Goal: Use online tool/utility: Utilize a website feature to perform a specific function

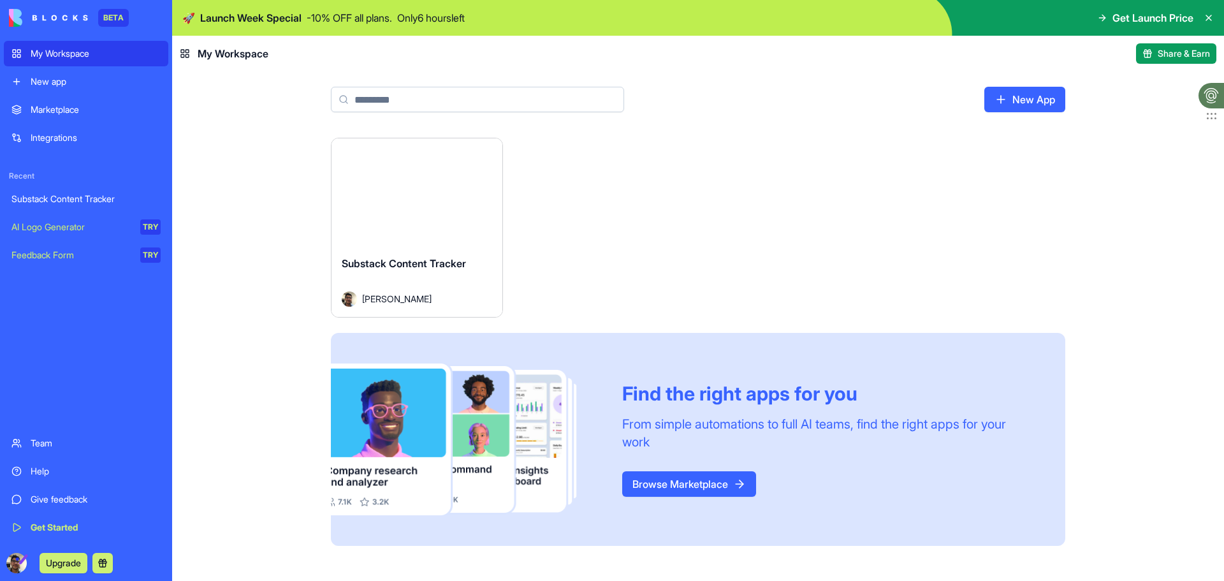
click at [101, 204] on div "Substack Content Tracker" at bounding box center [85, 199] width 149 height 13
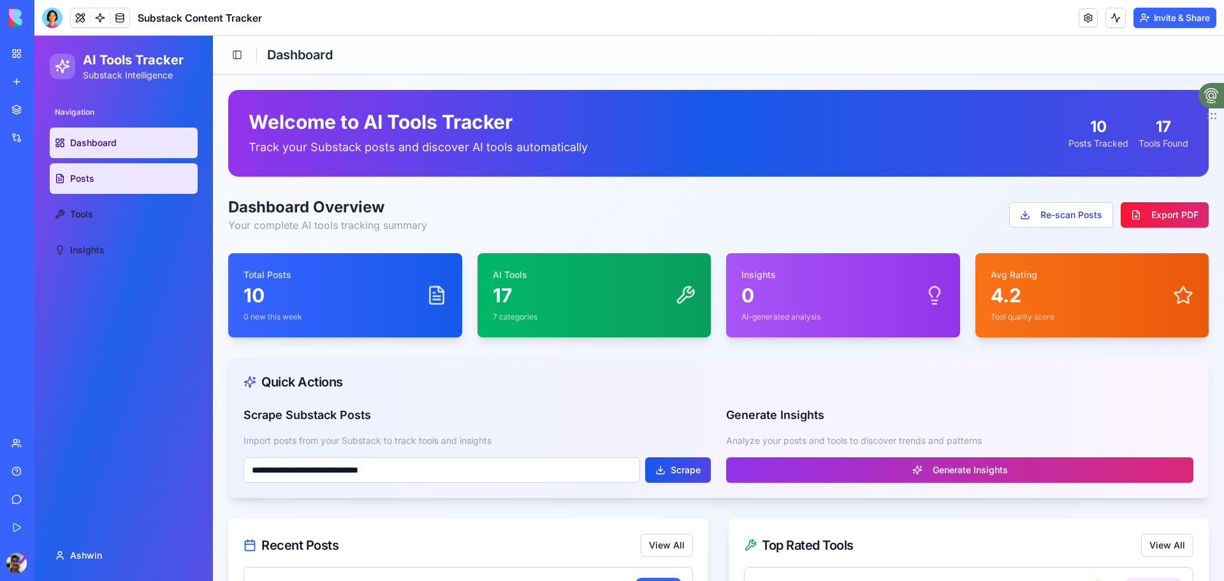
click at [95, 180] on link "Posts" at bounding box center [124, 178] width 148 height 31
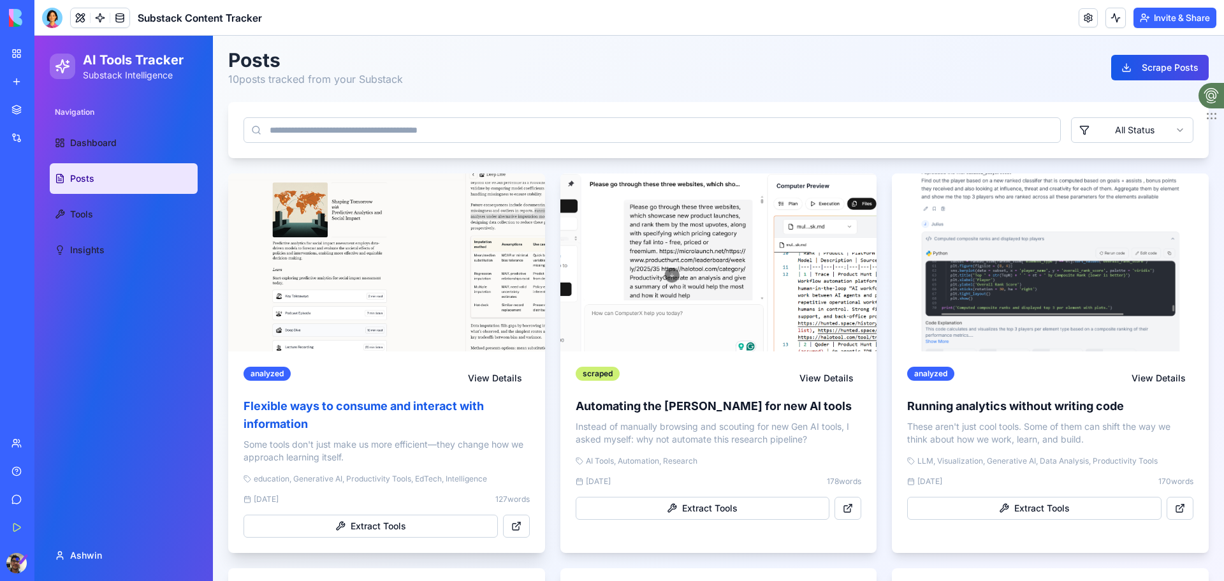
scroll to position [64, 0]
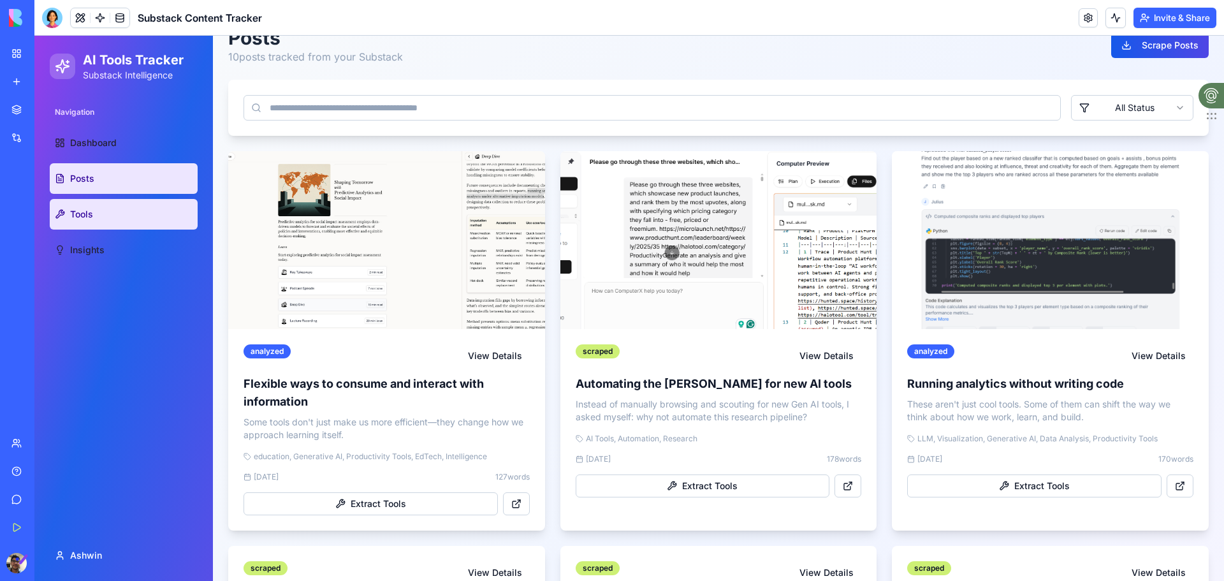
click at [126, 218] on link "Tools" at bounding box center [124, 214] width 148 height 31
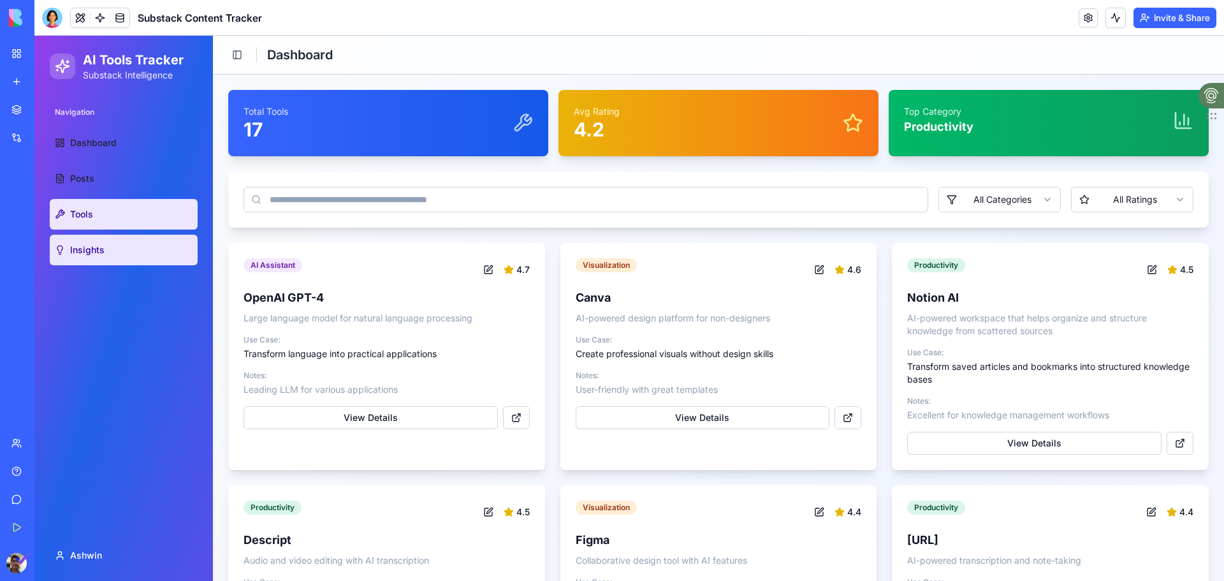
click at [94, 239] on link "Insights" at bounding box center [124, 250] width 148 height 31
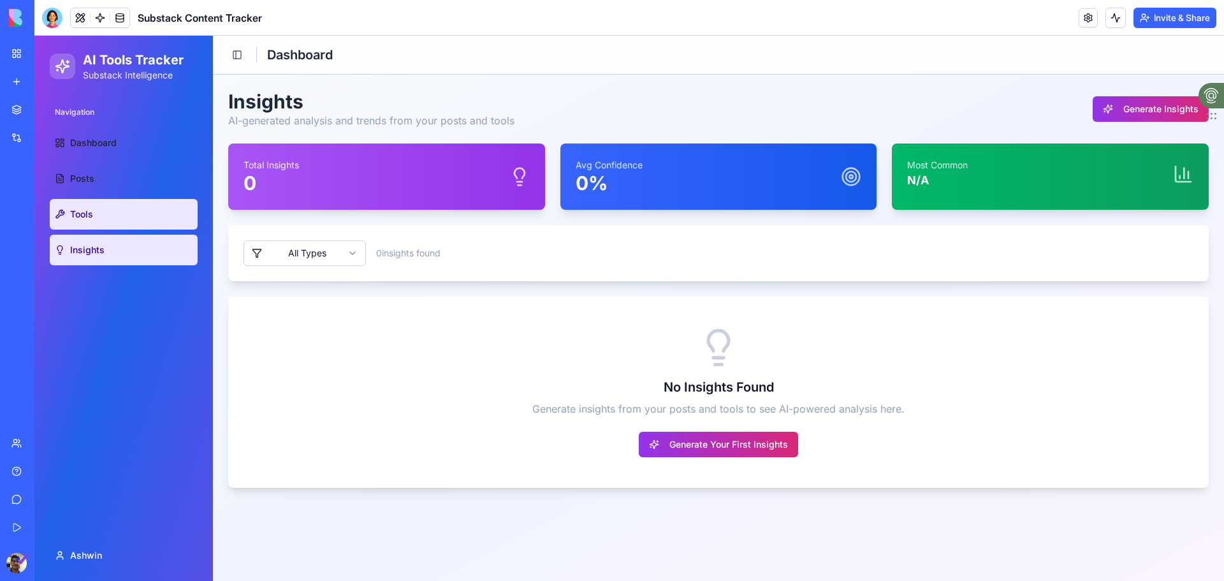
click at [115, 206] on link "Tools" at bounding box center [124, 214] width 148 height 31
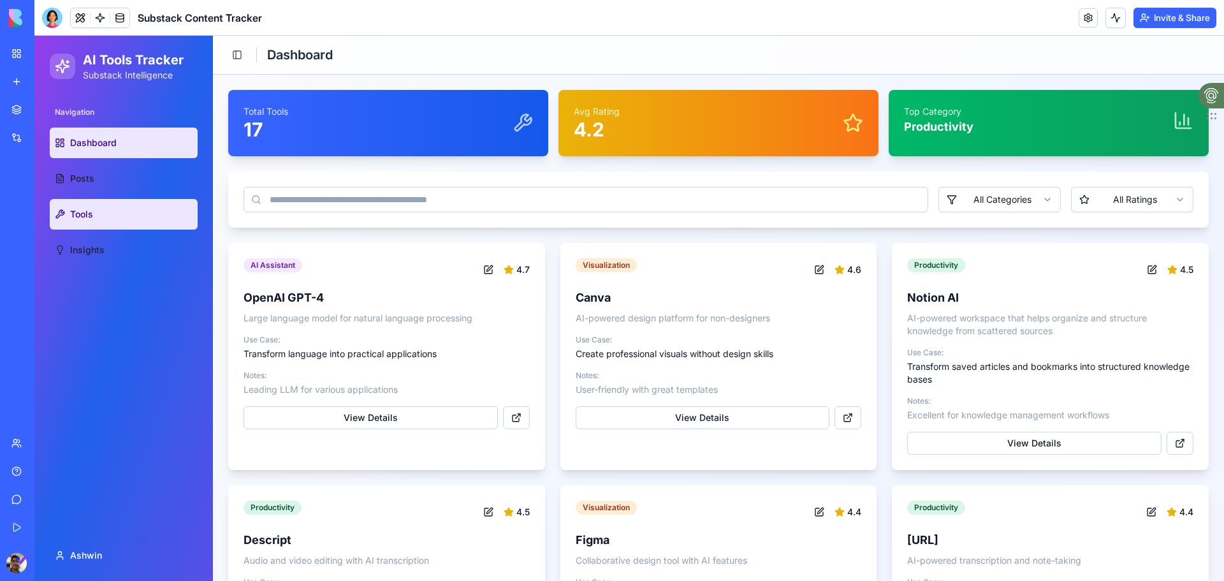
click at [129, 142] on link "Dashboard" at bounding box center [124, 143] width 148 height 31
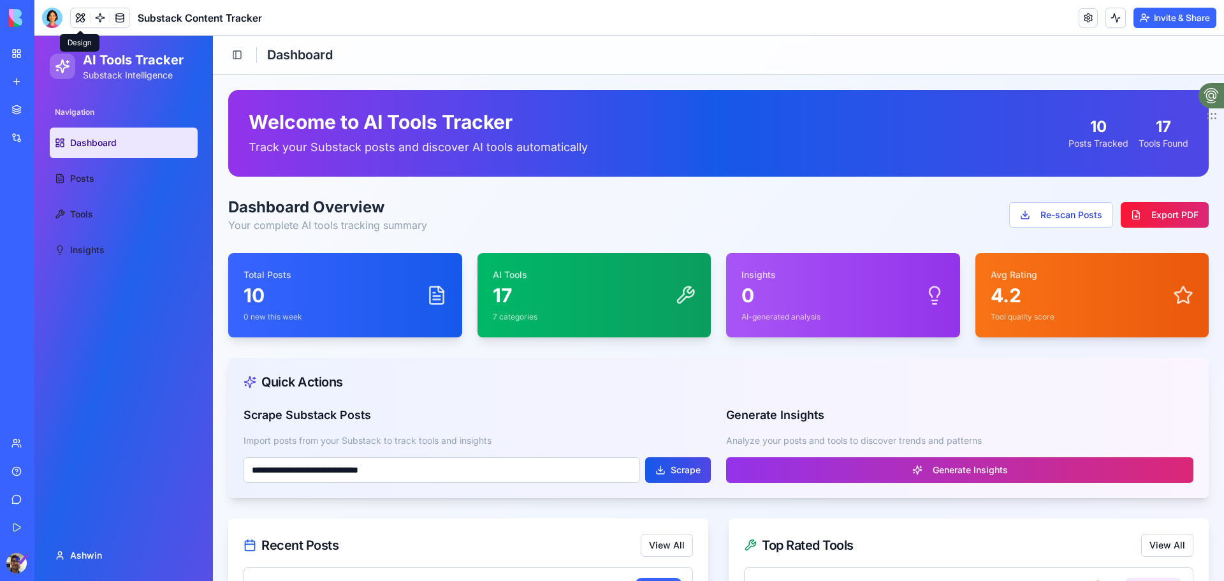
click at [82, 24] on button at bounding box center [80, 17] width 19 height 19
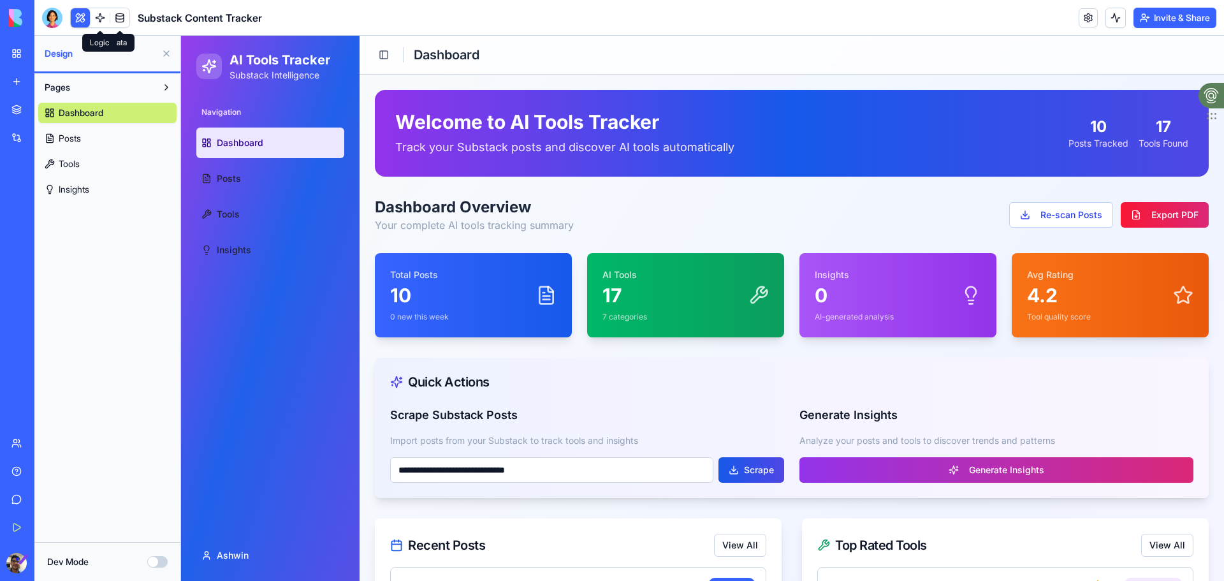
click at [92, 12] on link at bounding box center [100, 17] width 19 height 19
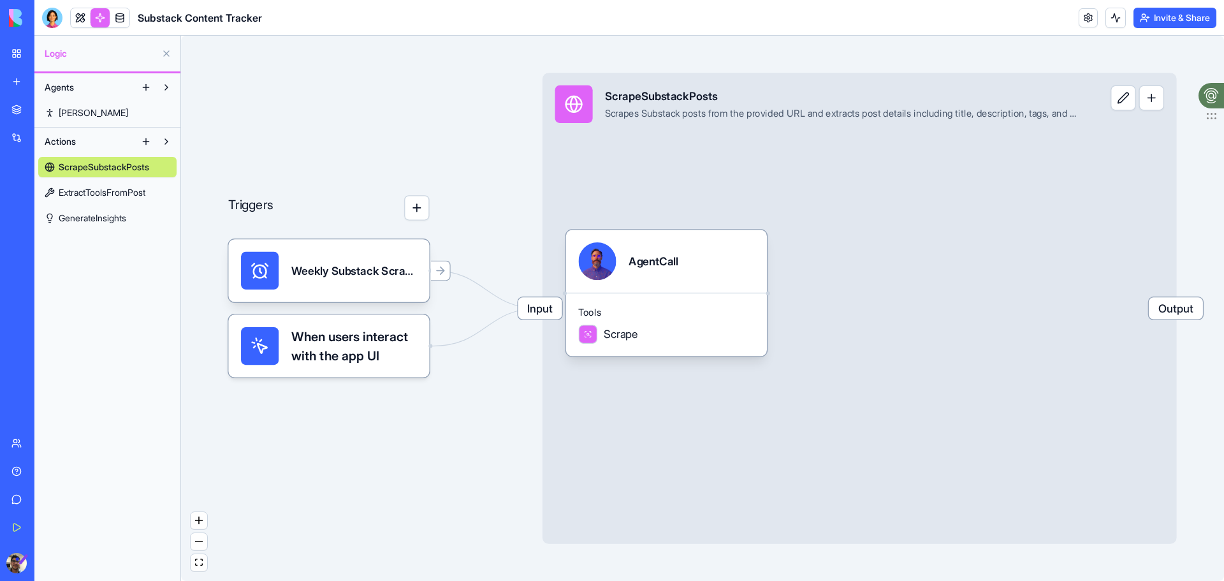
click at [112, 194] on span "ExtractToolsFromPost" at bounding box center [102, 192] width 87 height 13
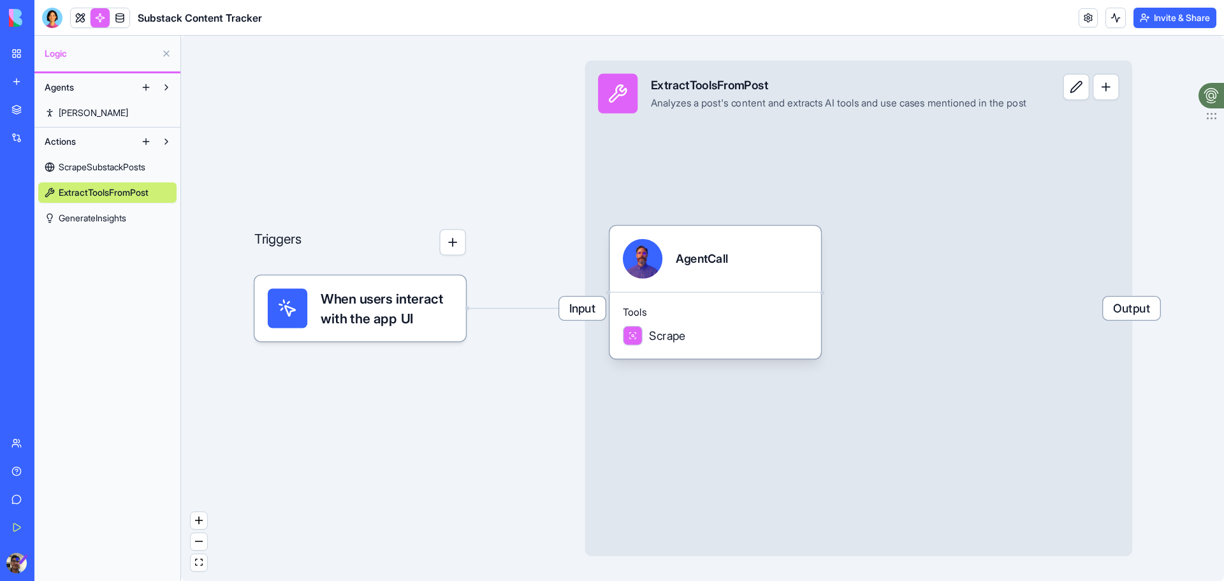
click at [112, 111] on link "[PERSON_NAME]" at bounding box center [107, 113] width 138 height 20
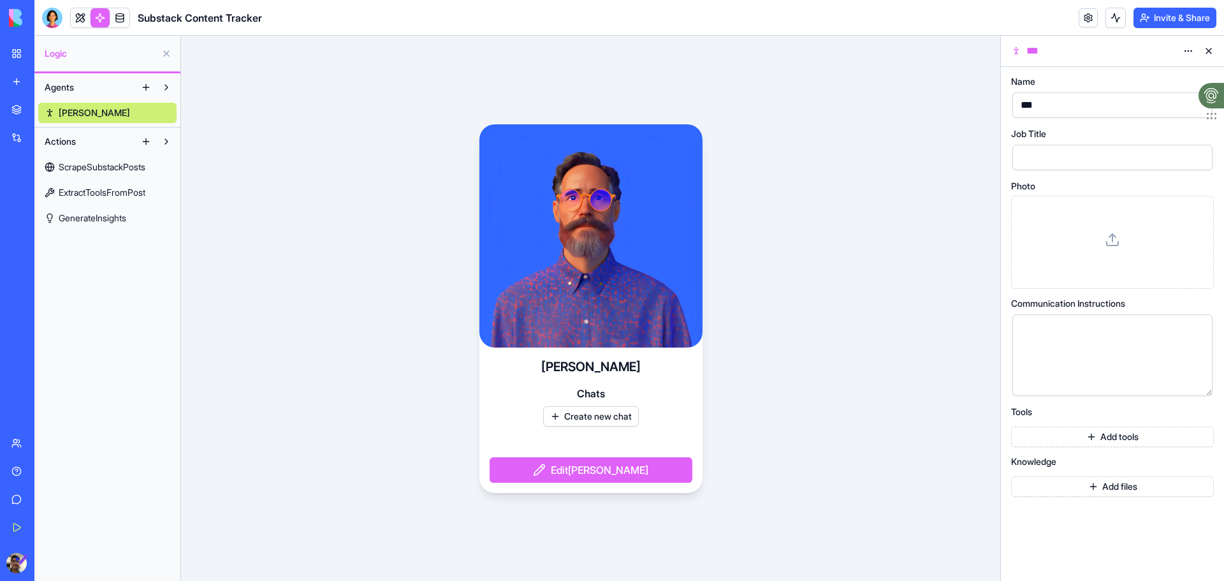
click at [108, 172] on span "ScrapeSubstackPosts" at bounding box center [102, 167] width 87 height 13
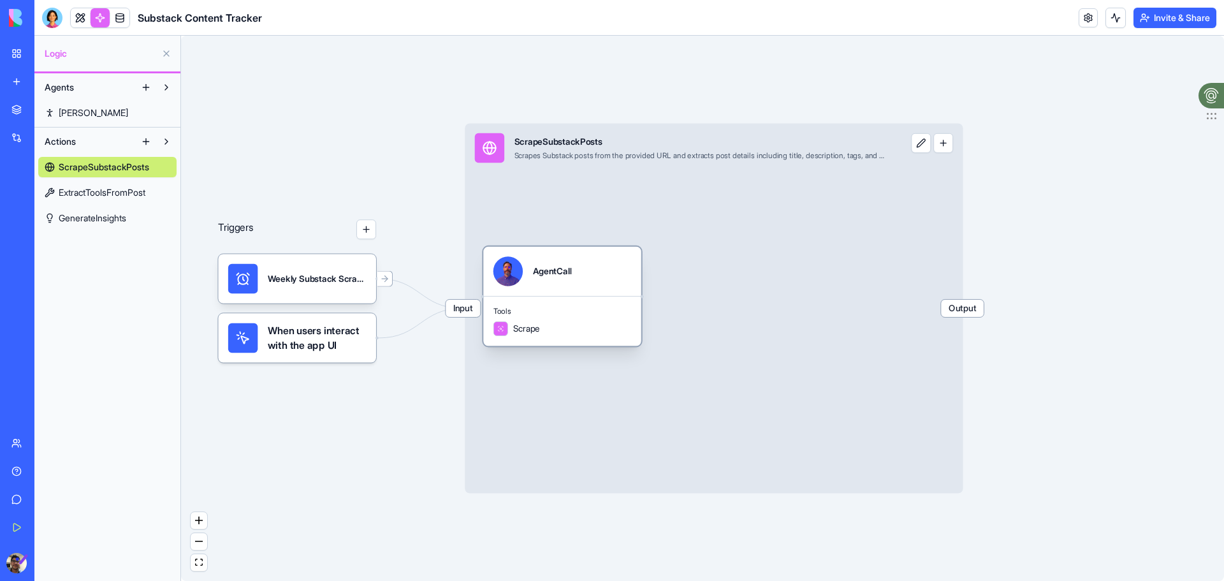
click at [520, 332] on span "Scrape" at bounding box center [526, 329] width 27 height 12
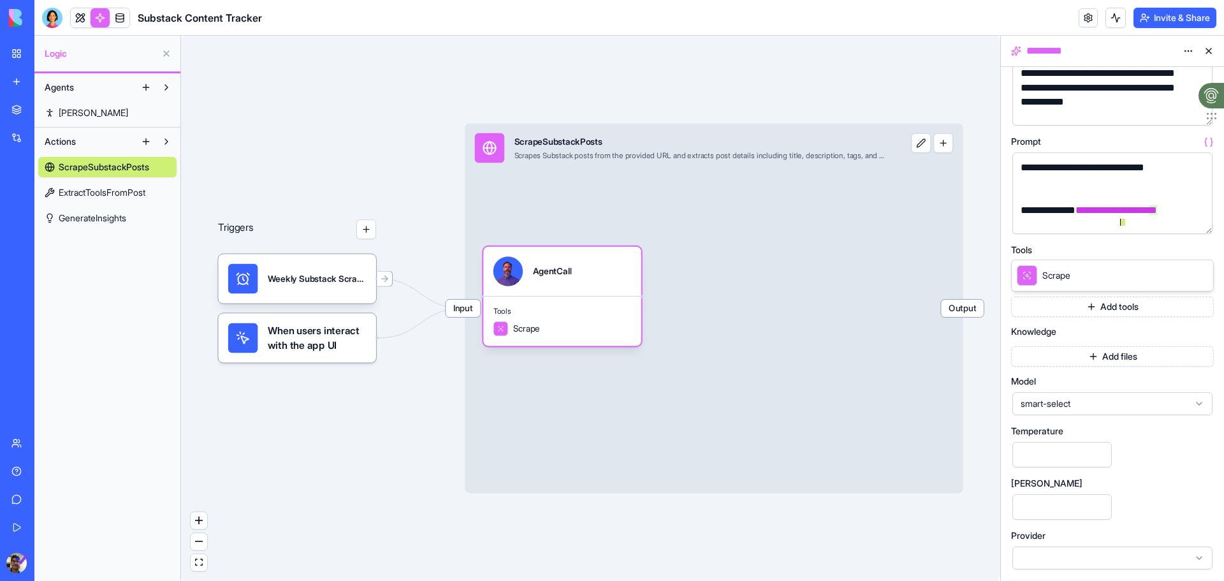
scroll to position [324, 0]
drag, startPoint x: 1127, startPoint y: 222, endPoint x: 1015, endPoint y: 215, distance: 112.5
click at [1015, 216] on div "**********" at bounding box center [1113, 193] width 200 height 82
drag, startPoint x: 1086, startPoint y: 217, endPoint x: 1006, endPoint y: 220, distance: 79.8
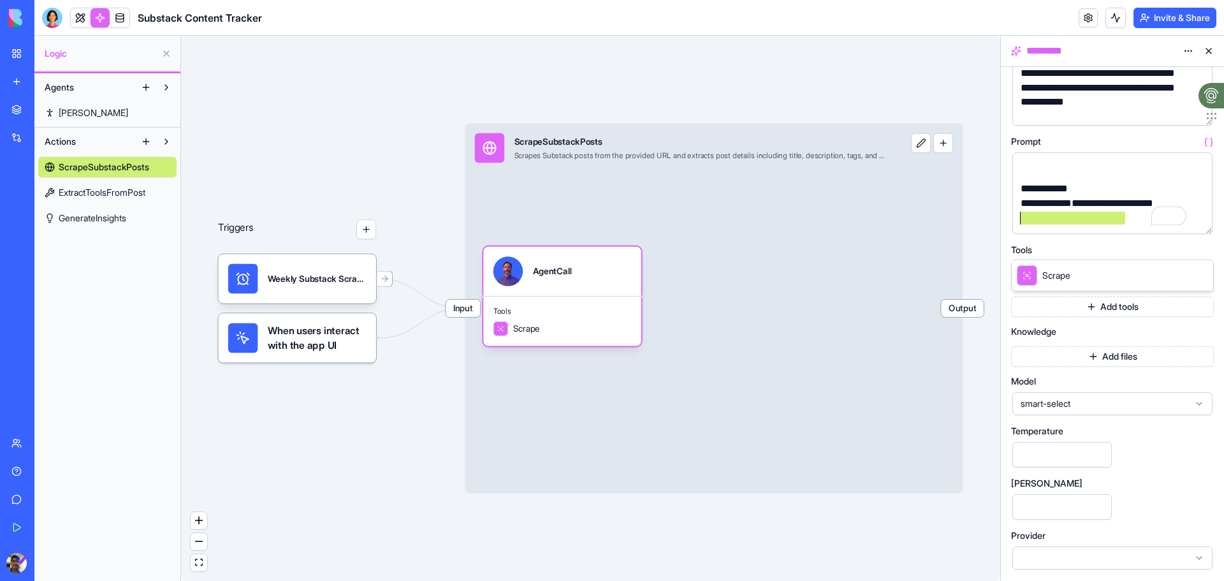
click at [1006, 220] on div "**********" at bounding box center [1112, 324] width 223 height 514
click at [1089, 554] on div at bounding box center [1113, 558] width 200 height 23
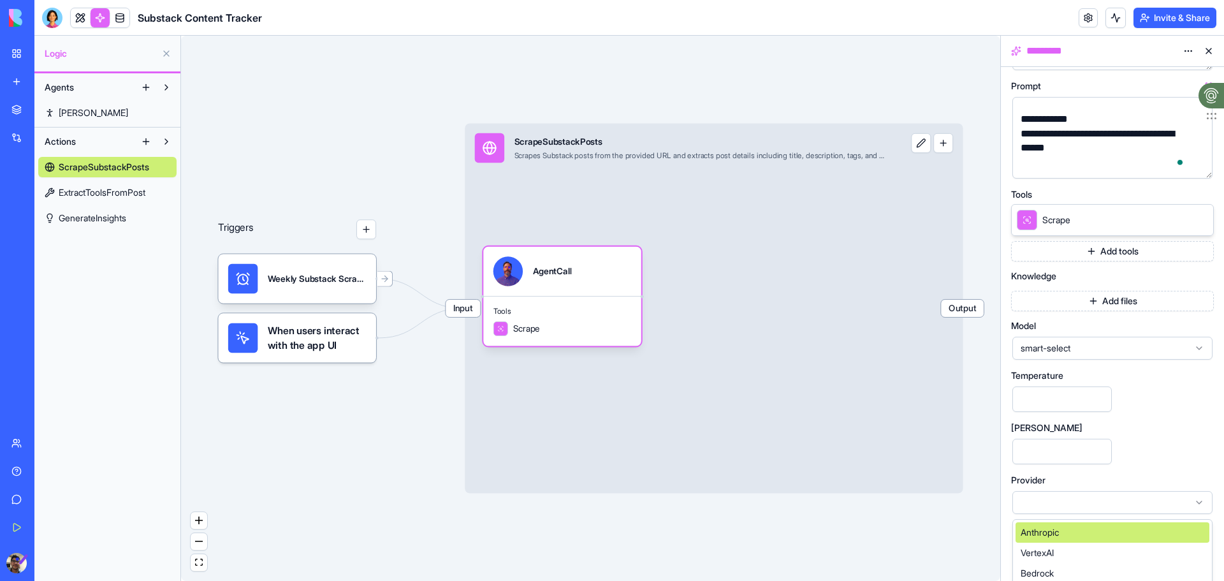
click at [1091, 538] on div "Anthropic" at bounding box center [1113, 532] width 194 height 20
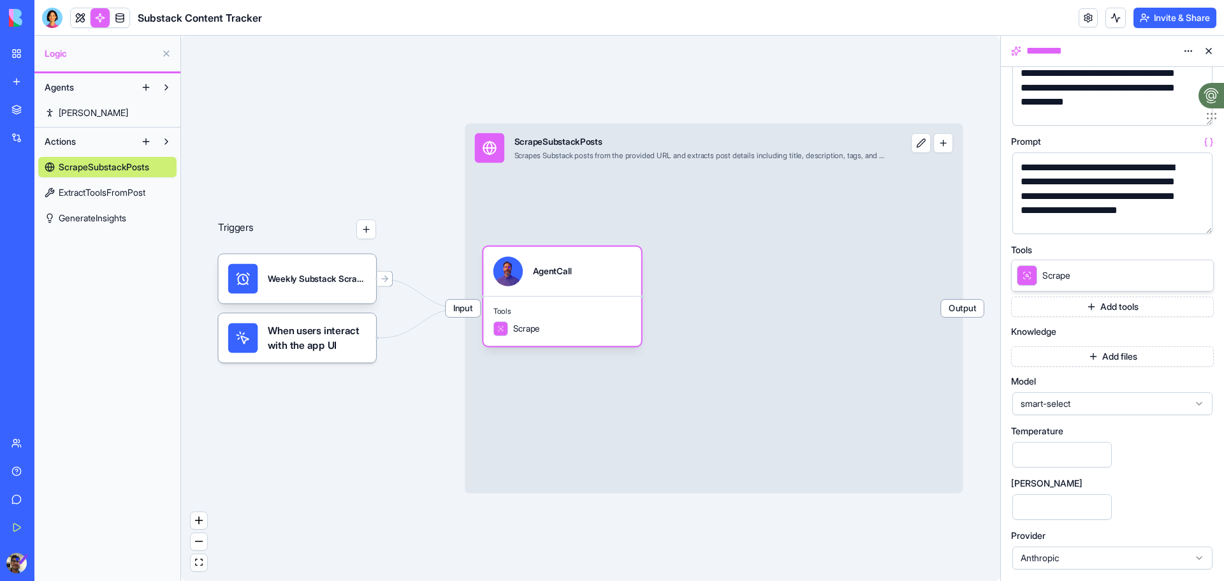
click at [1098, 305] on button "Add tools" at bounding box center [1112, 307] width 203 height 20
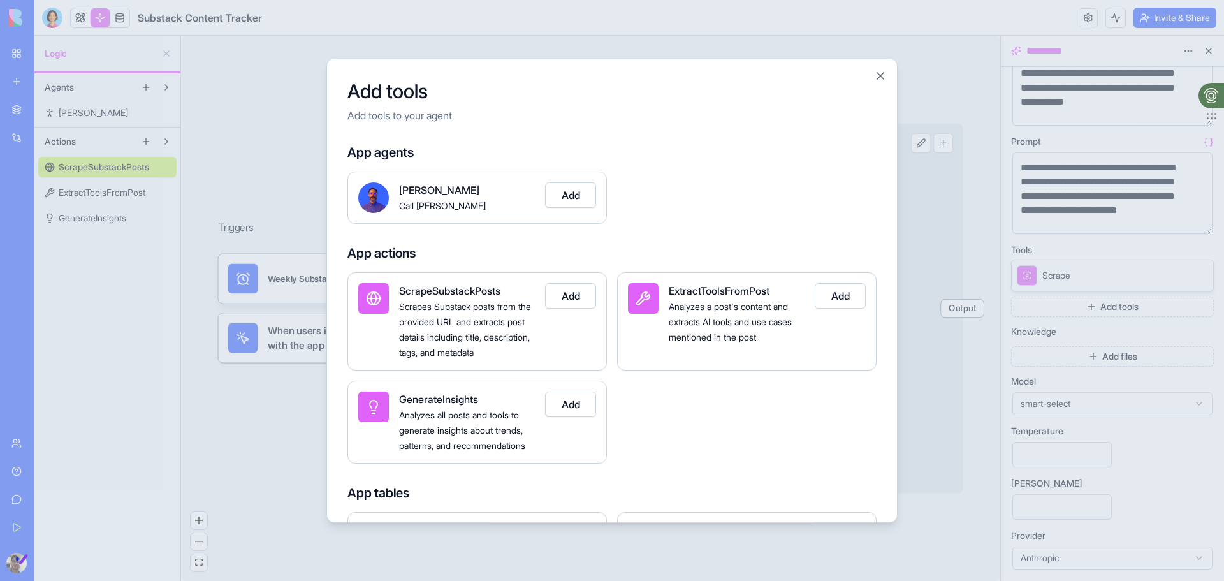
click at [838, 295] on button "Add" at bounding box center [840, 296] width 51 height 26
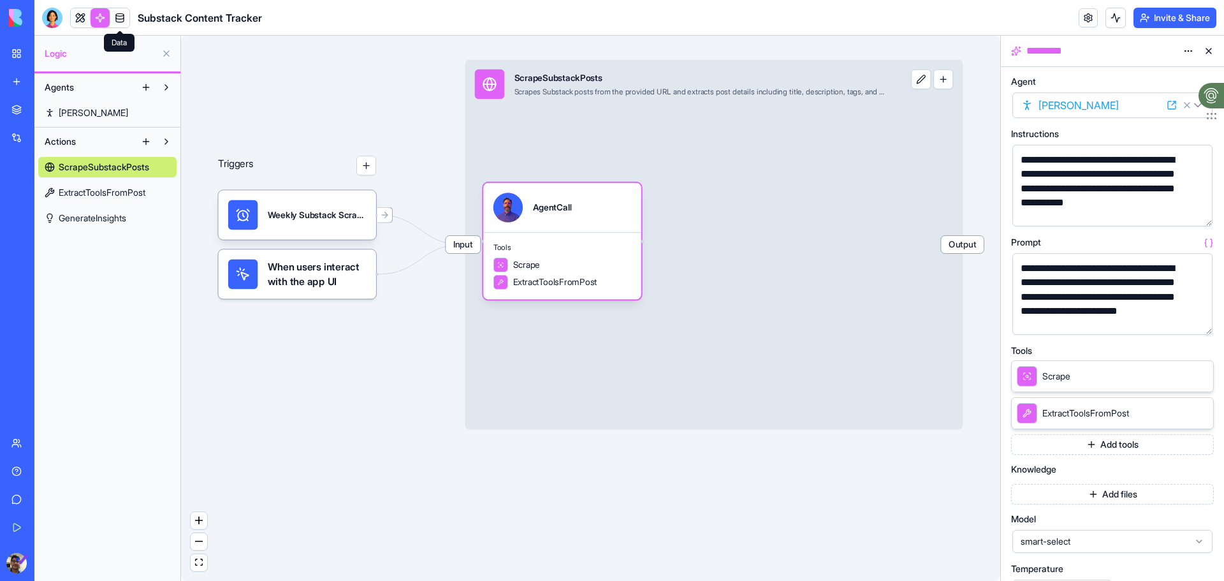
click at [119, 20] on link at bounding box center [119, 17] width 19 height 19
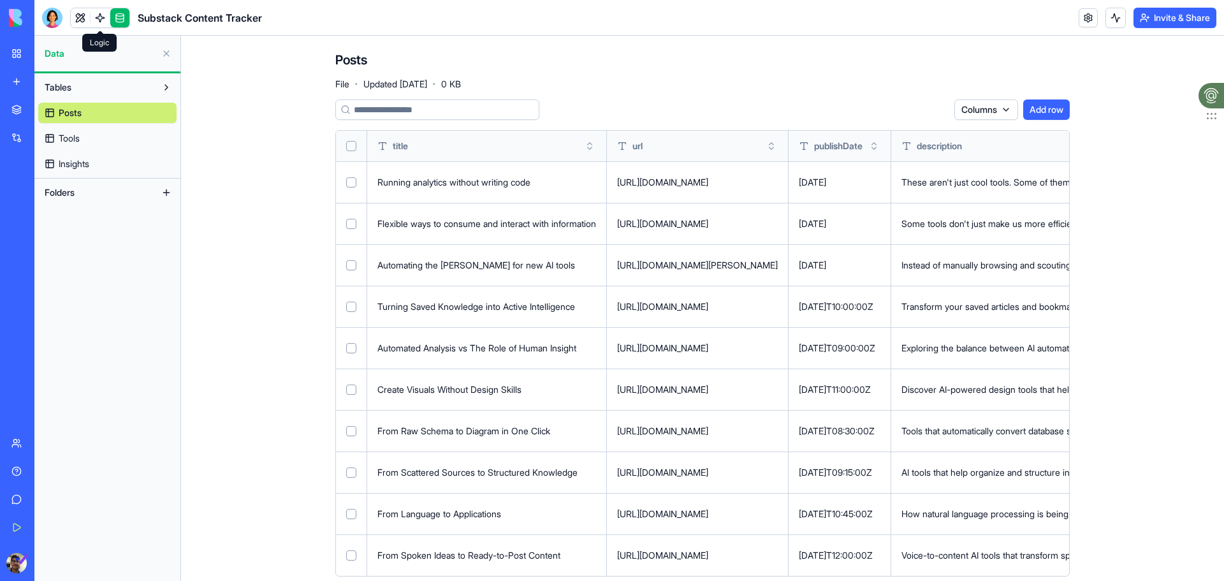
click at [103, 19] on link at bounding box center [100, 17] width 19 height 19
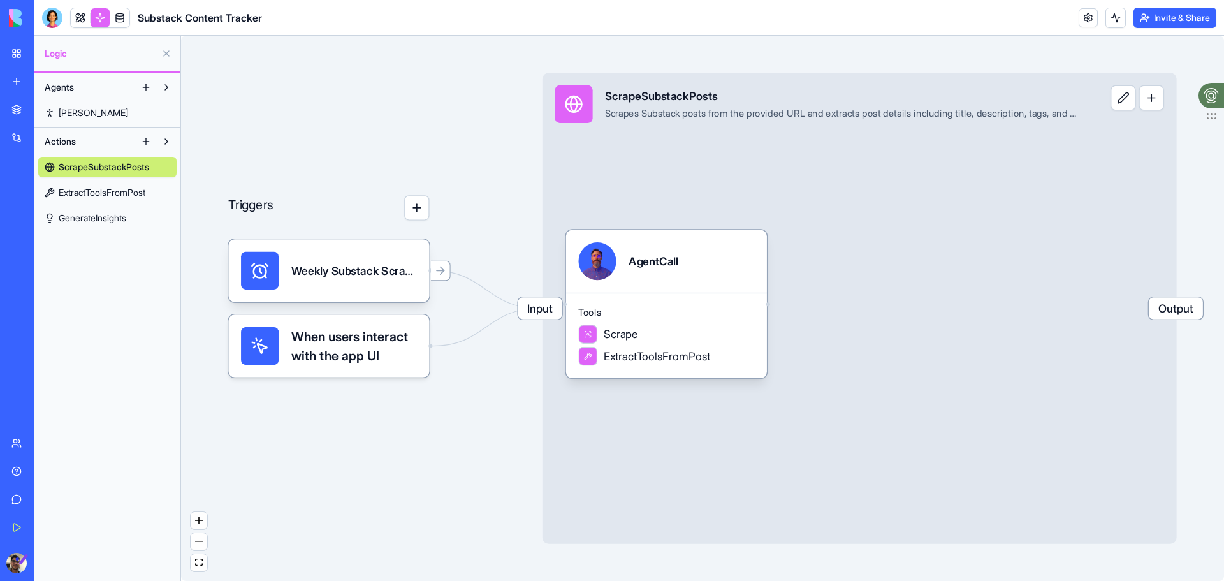
click at [117, 191] on span "ExtractToolsFromPost" at bounding box center [102, 192] width 87 height 13
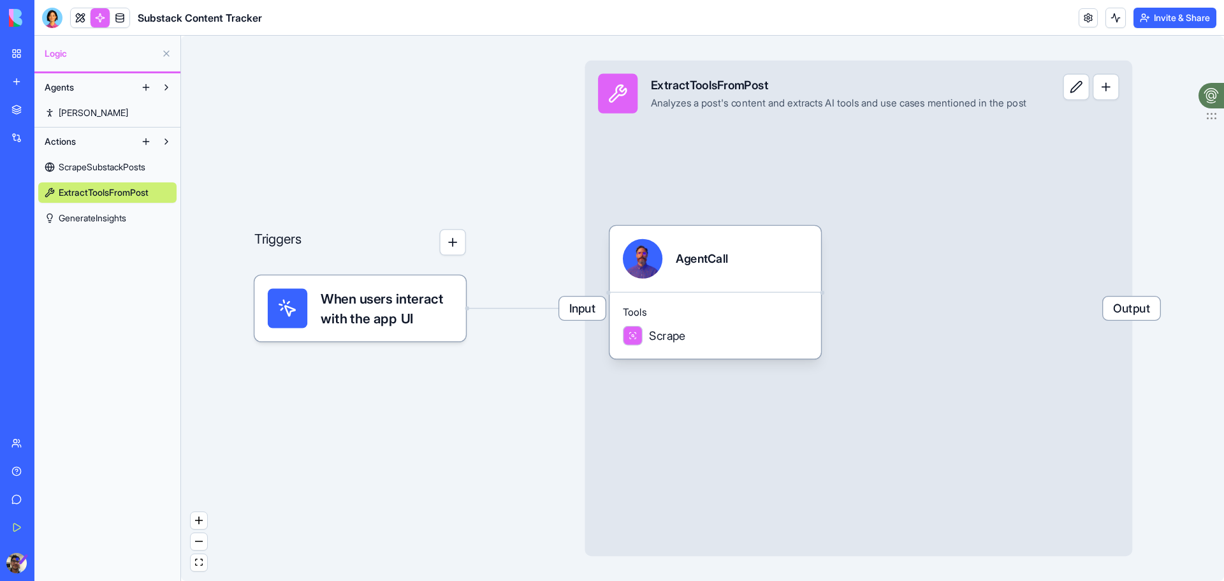
click at [118, 170] on span "ScrapeSubstackPosts" at bounding box center [102, 167] width 87 height 13
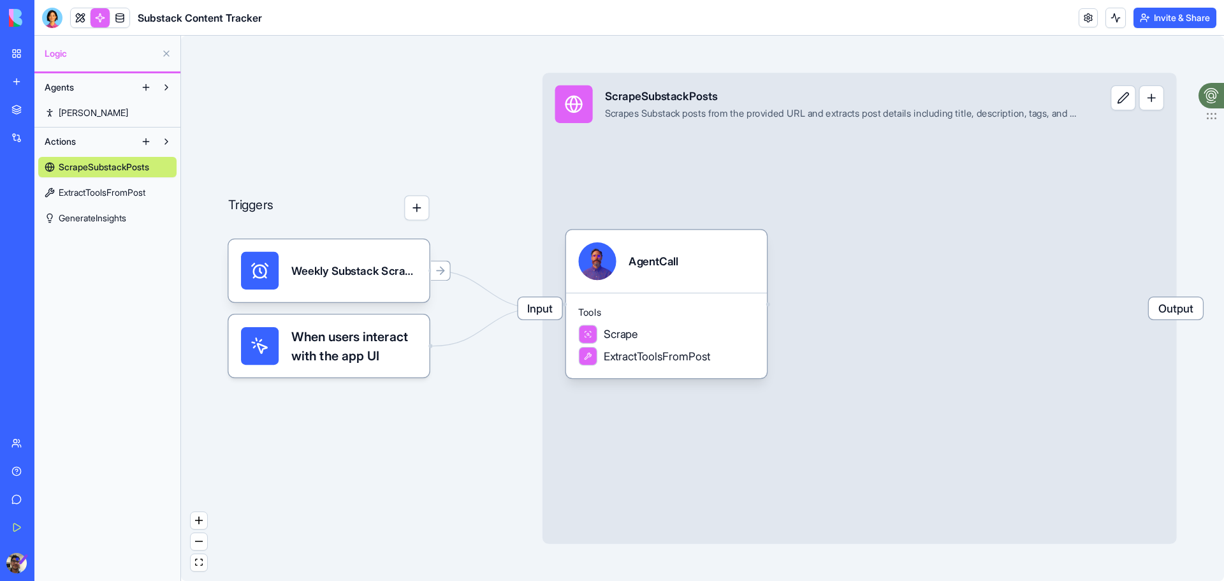
click at [107, 186] on span "ExtractToolsFromPost" at bounding box center [102, 192] width 87 height 13
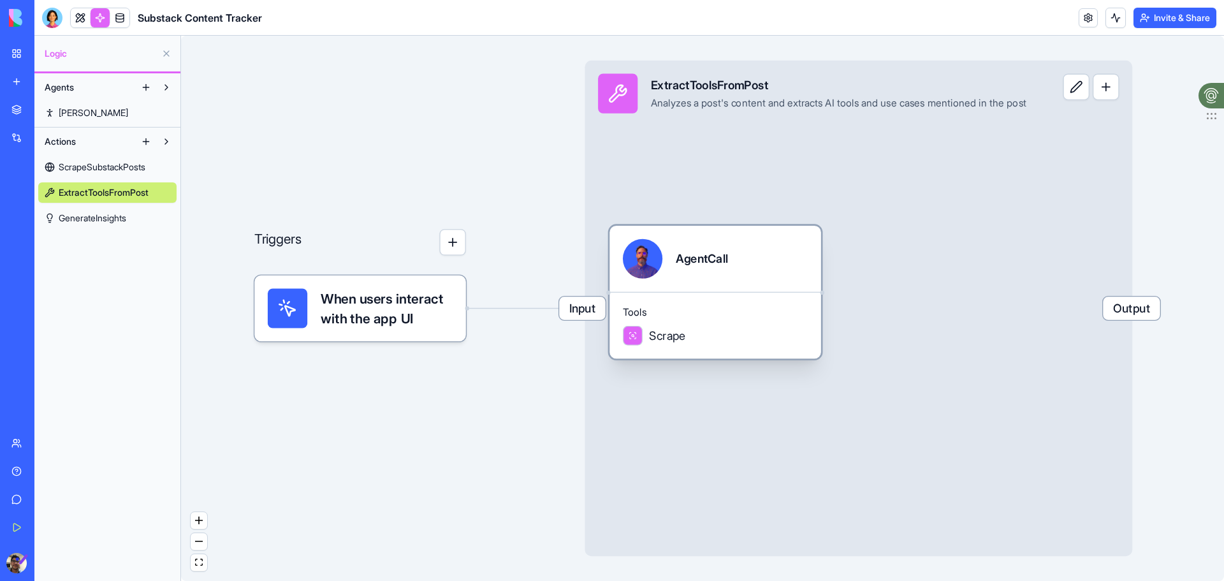
click at [700, 335] on div "Scrape" at bounding box center [715, 336] width 185 height 20
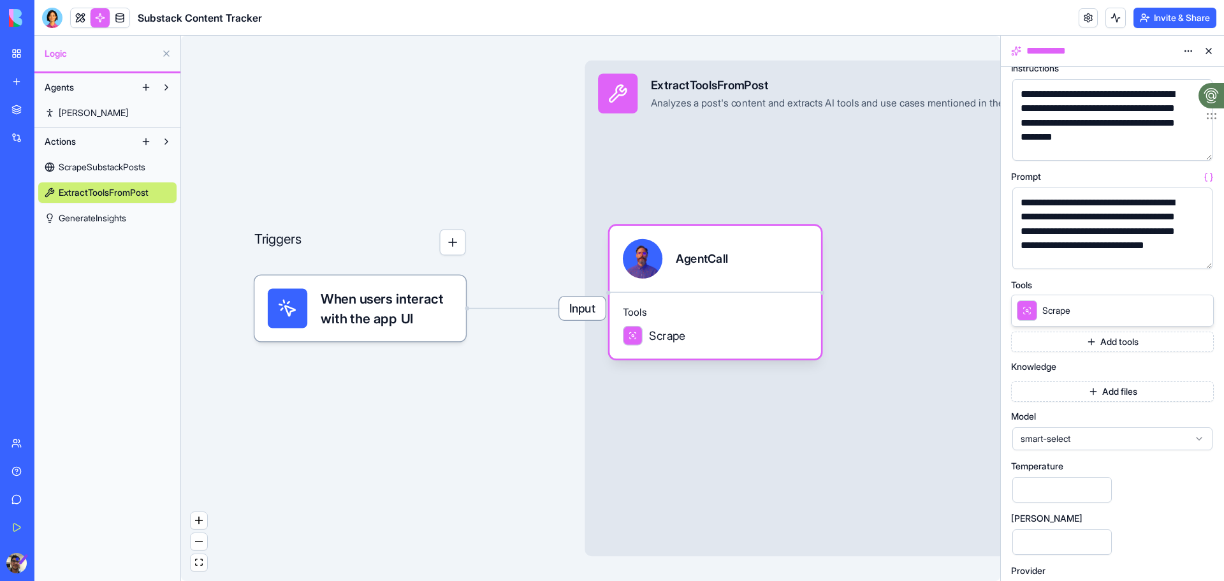
scroll to position [101, 0]
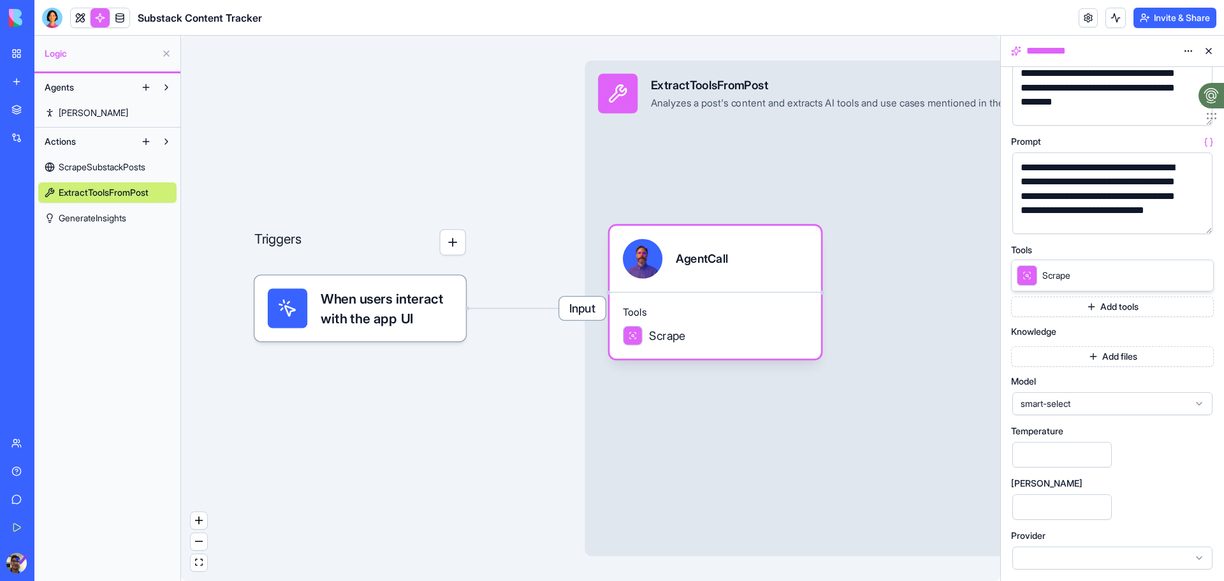
click at [1059, 554] on div at bounding box center [1113, 558] width 200 height 23
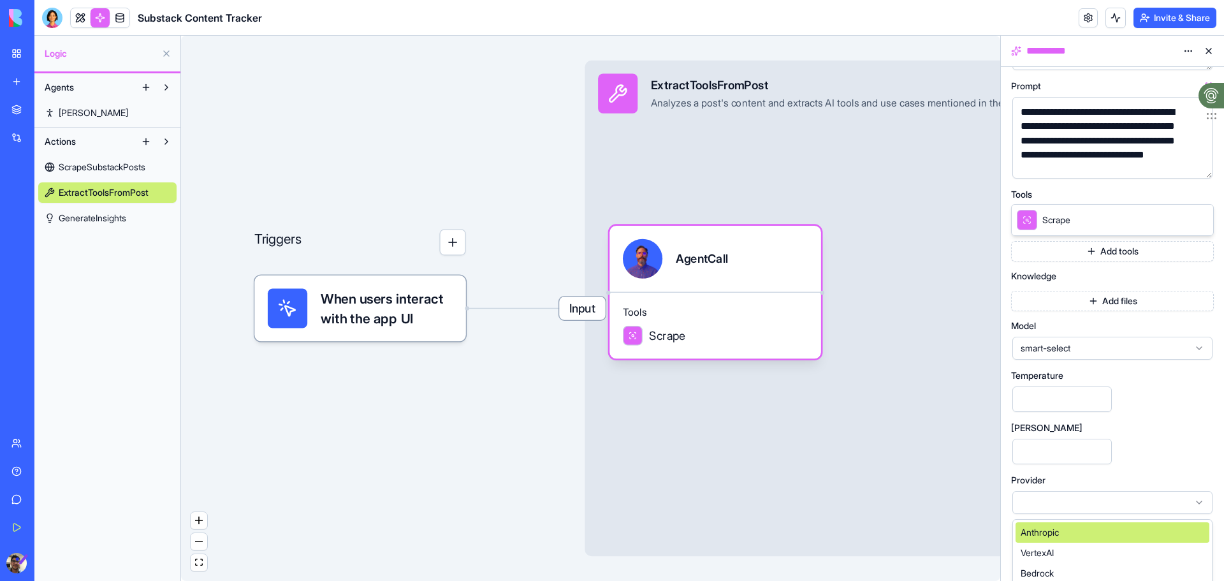
click at [1034, 538] on span "Anthropic" at bounding box center [1040, 532] width 38 height 13
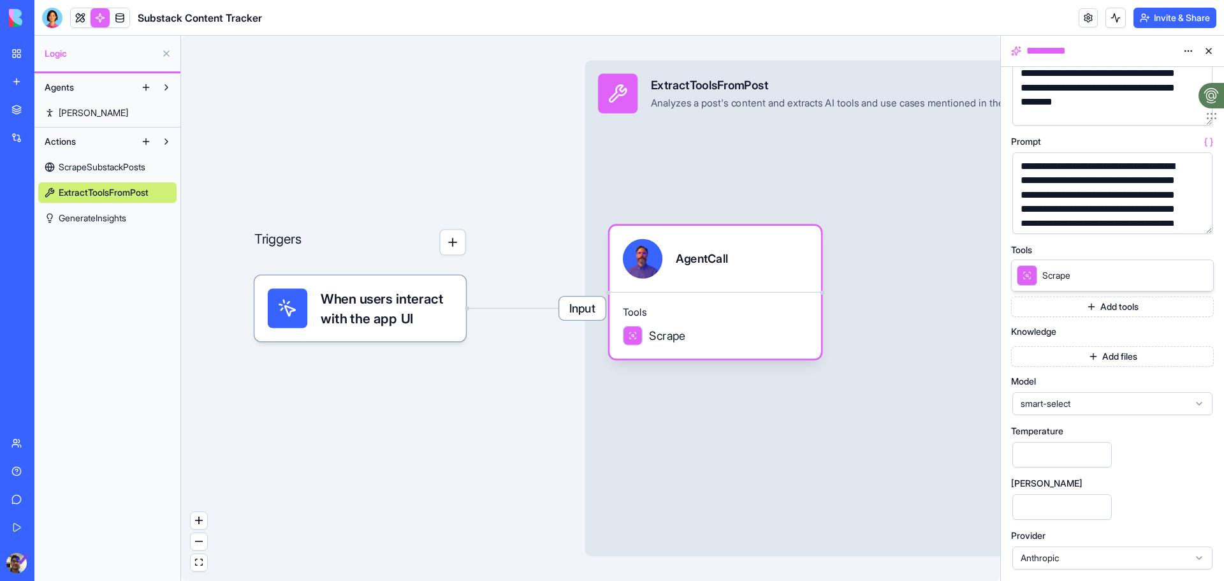
scroll to position [273, 0]
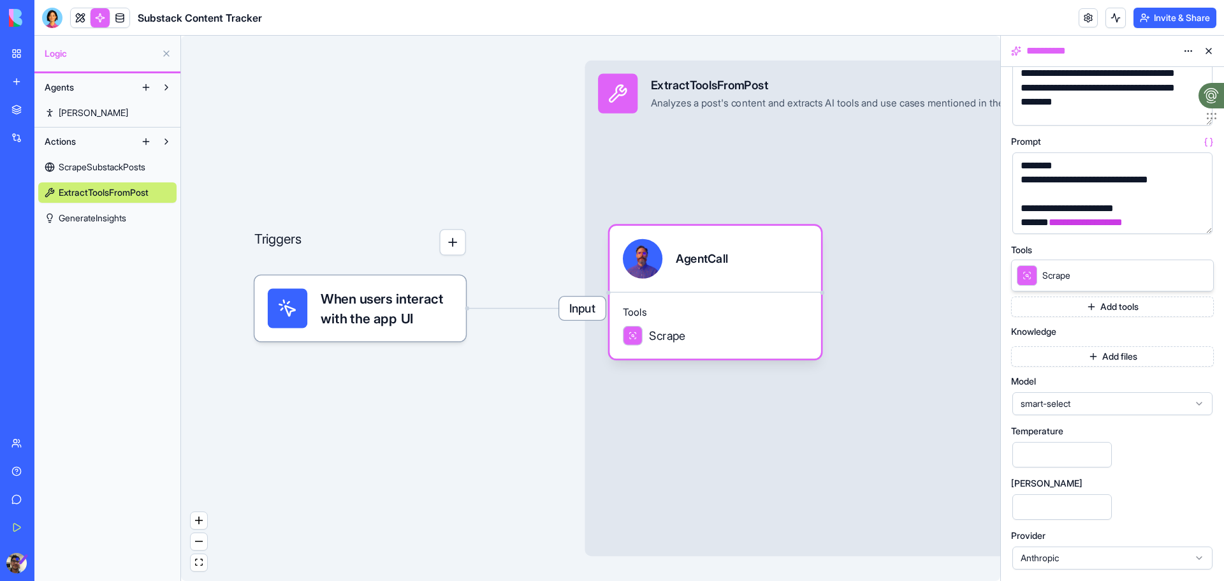
click at [117, 217] on span "GenerateInsights" at bounding box center [93, 218] width 68 height 13
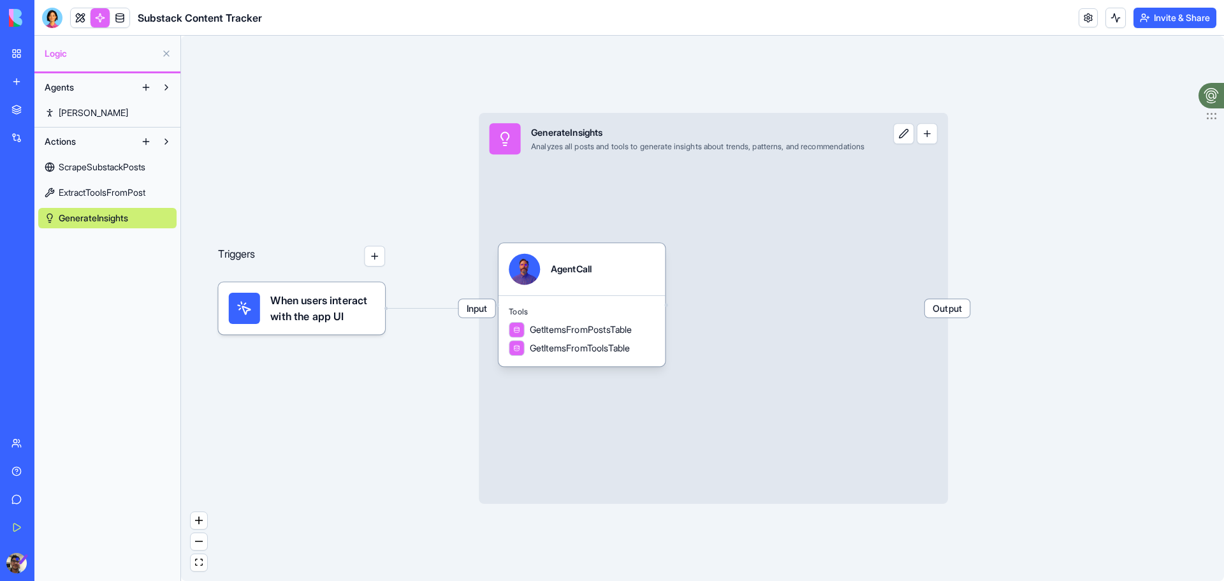
click at [141, 142] on button at bounding box center [146, 141] width 20 height 20
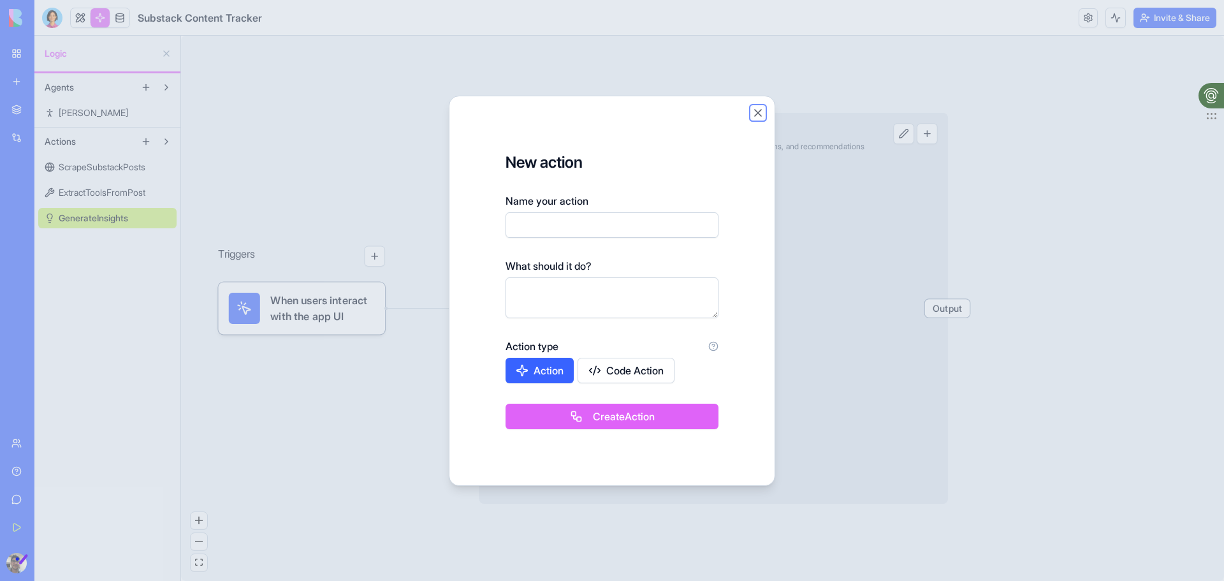
click at [758, 113] on button "Close" at bounding box center [758, 112] width 13 height 13
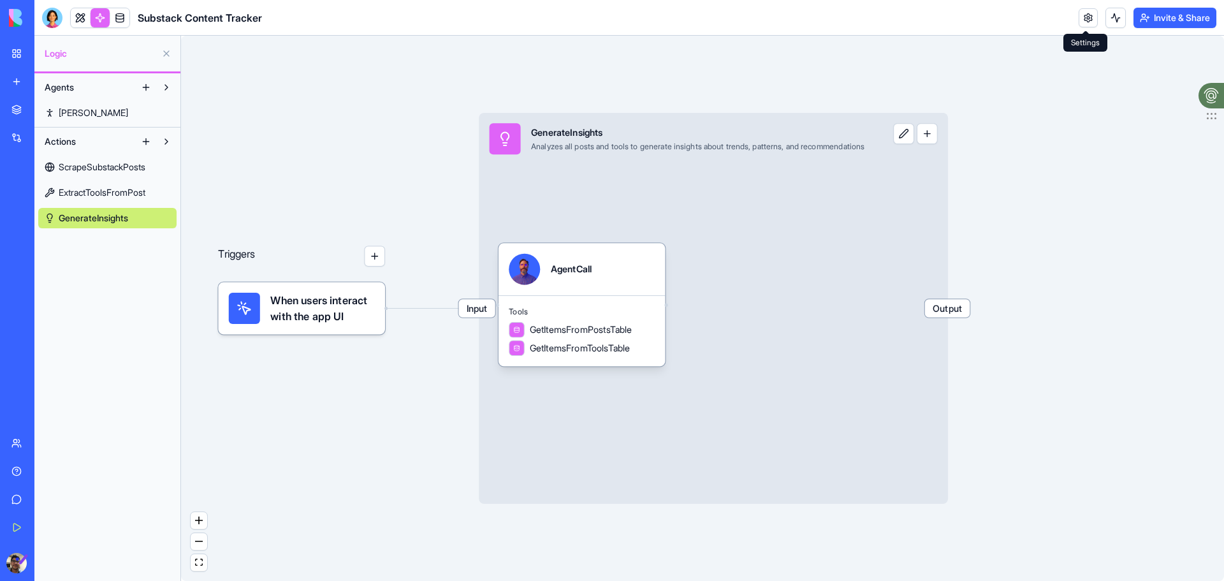
click at [1090, 11] on link at bounding box center [1088, 17] width 19 height 19
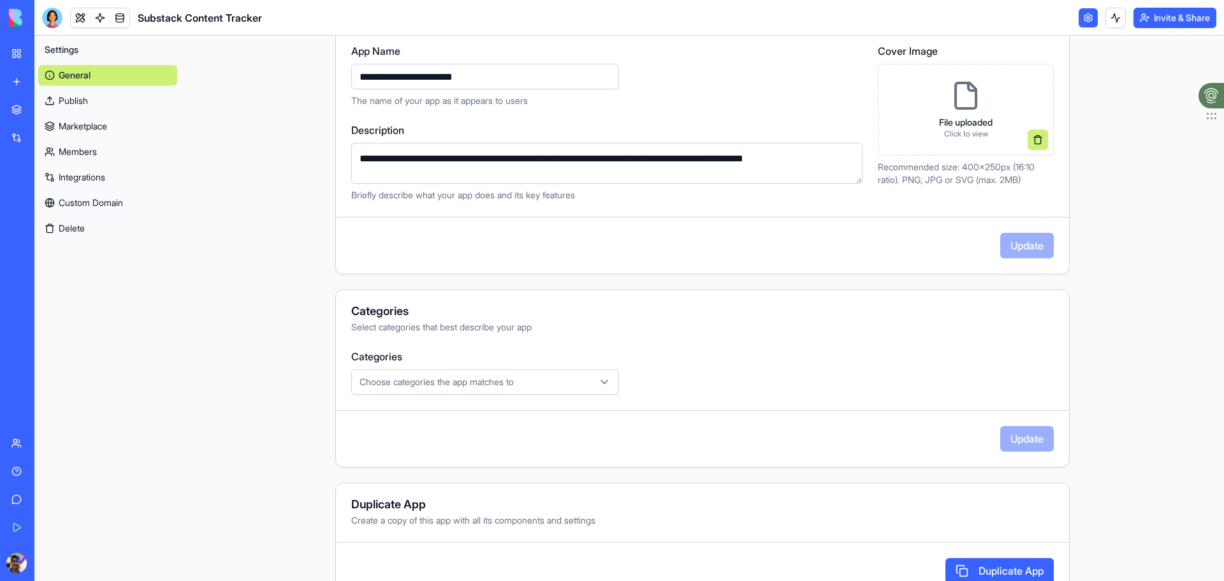
scroll to position [190, 0]
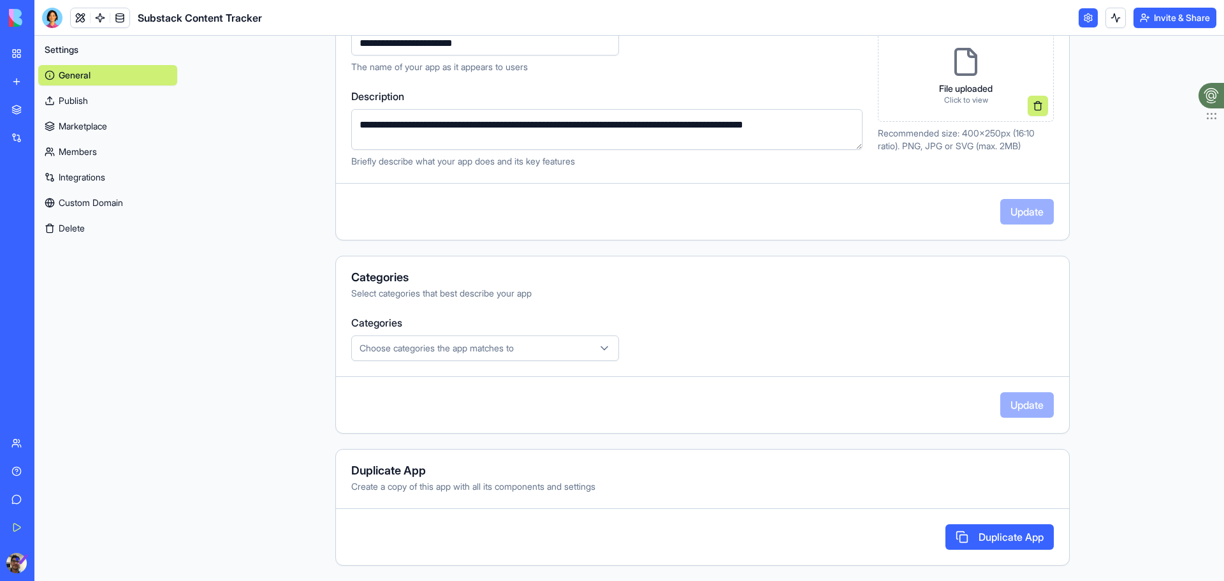
click at [522, 340] on button "Choose categories the app matches to" at bounding box center [485, 348] width 268 height 26
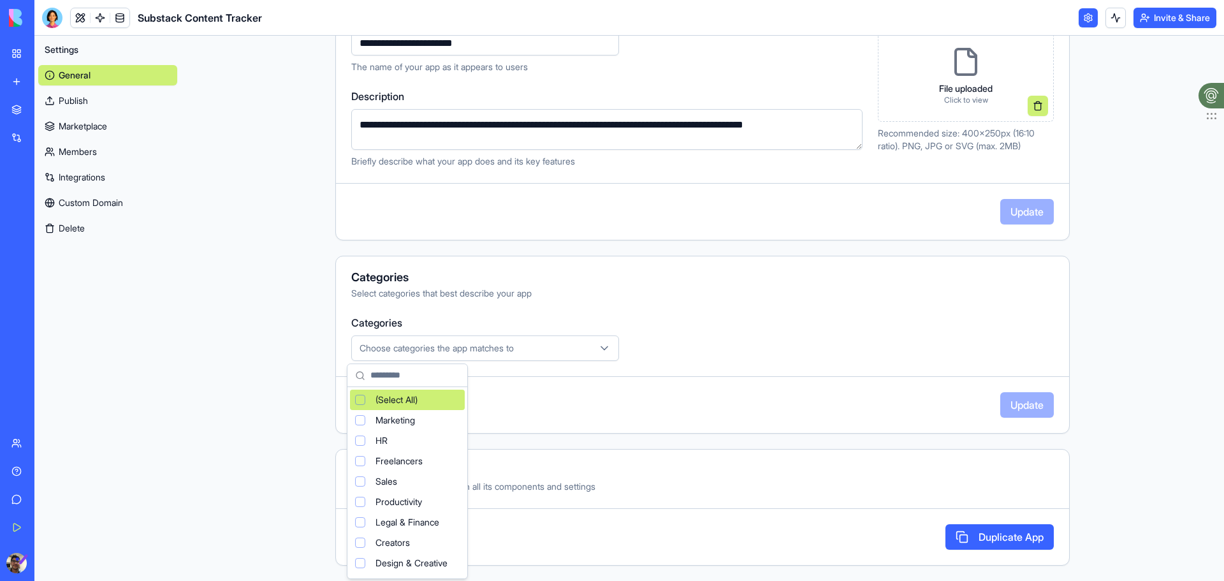
scroll to position [85, 0]
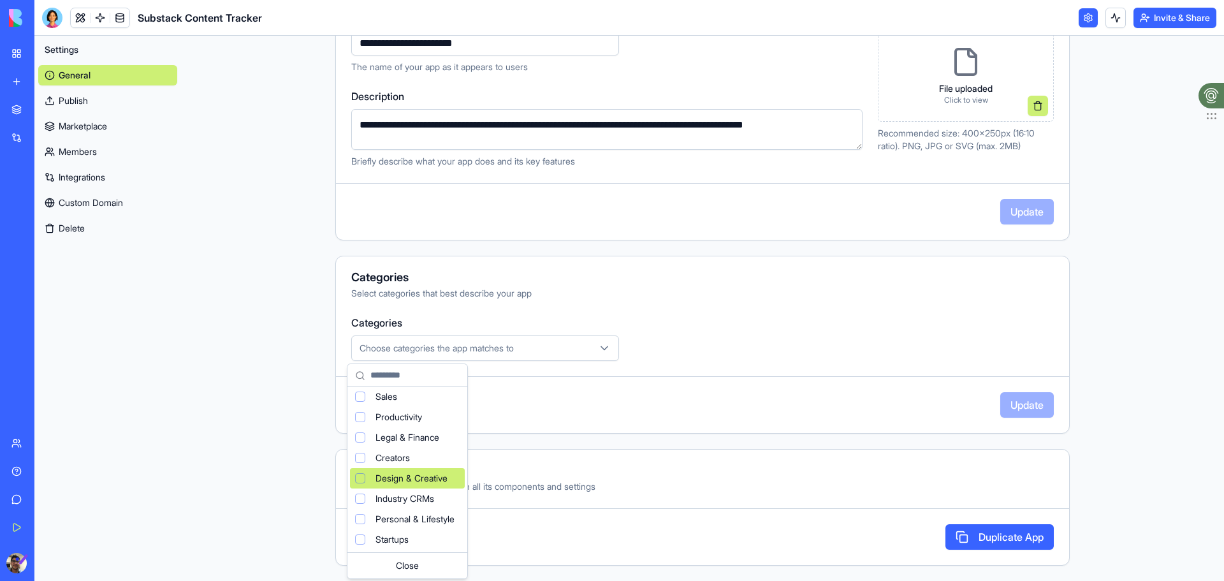
click at [414, 479] on span "Design & Creative" at bounding box center [412, 478] width 72 height 13
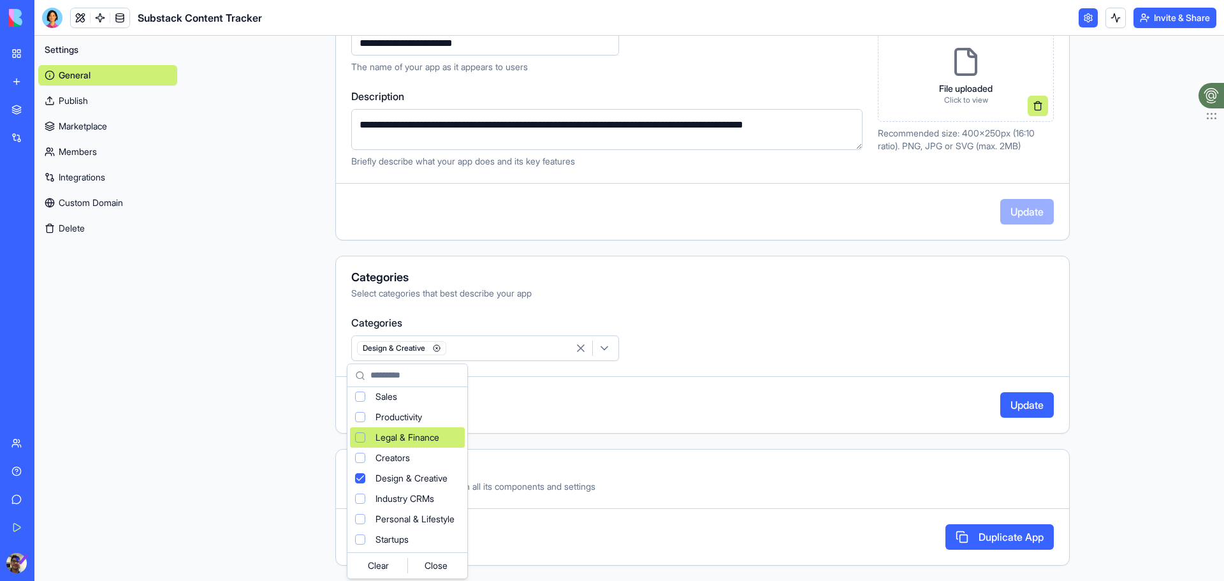
click at [743, 355] on html "**********" at bounding box center [612, 290] width 1224 height 581
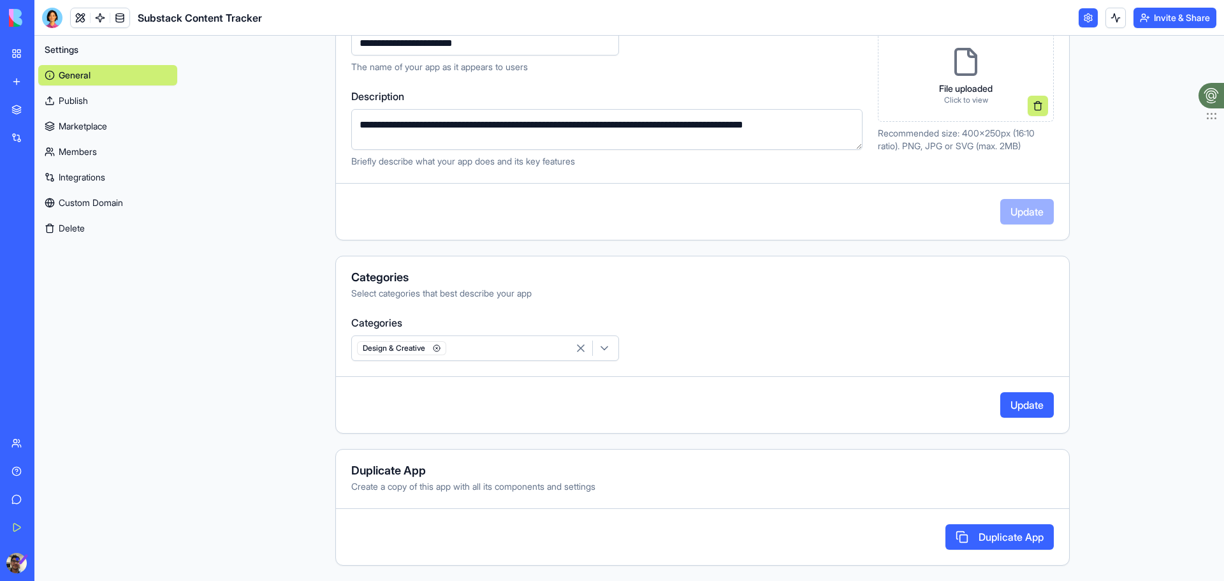
click at [1022, 408] on button "Update" at bounding box center [1028, 405] width 54 height 26
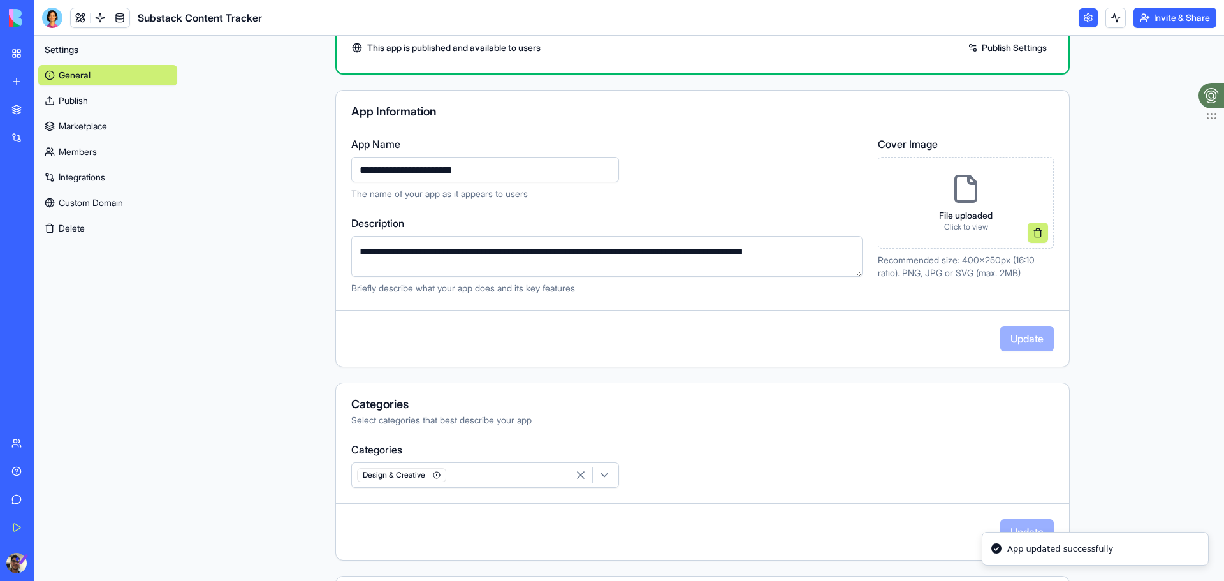
scroll to position [0, 0]
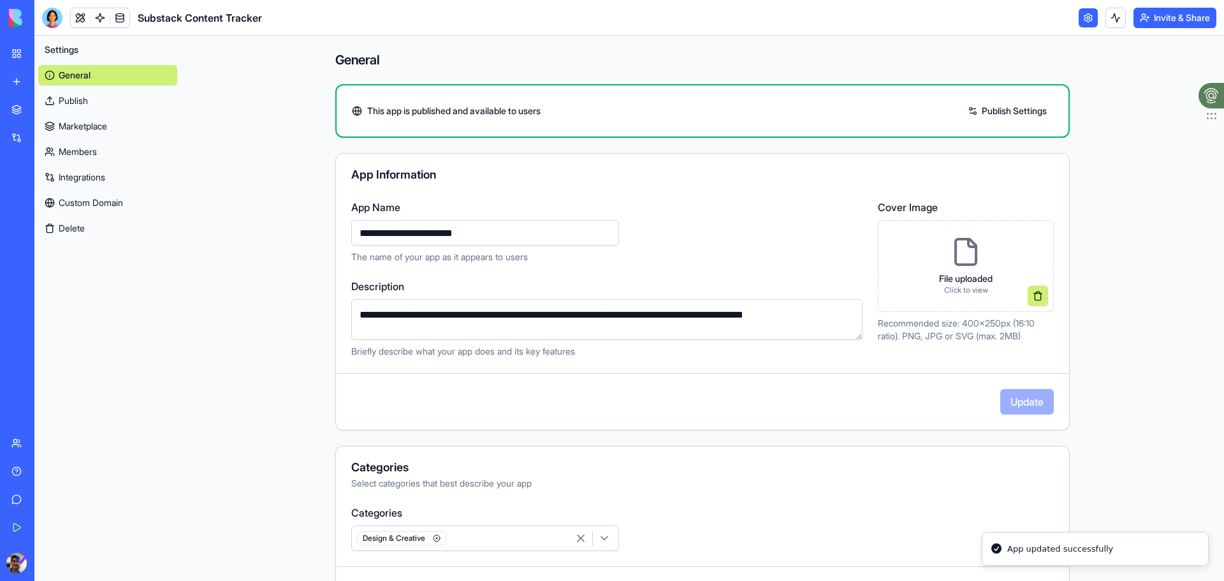
click at [98, 99] on link "Publish" at bounding box center [107, 101] width 139 height 20
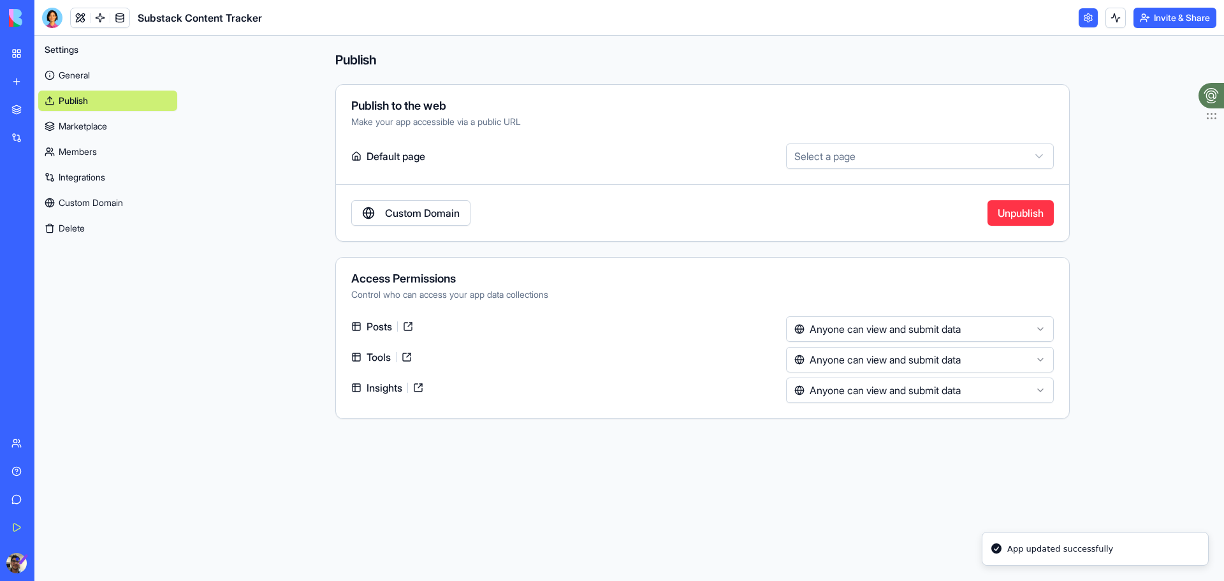
click at [101, 127] on link "Marketplace" at bounding box center [107, 126] width 139 height 20
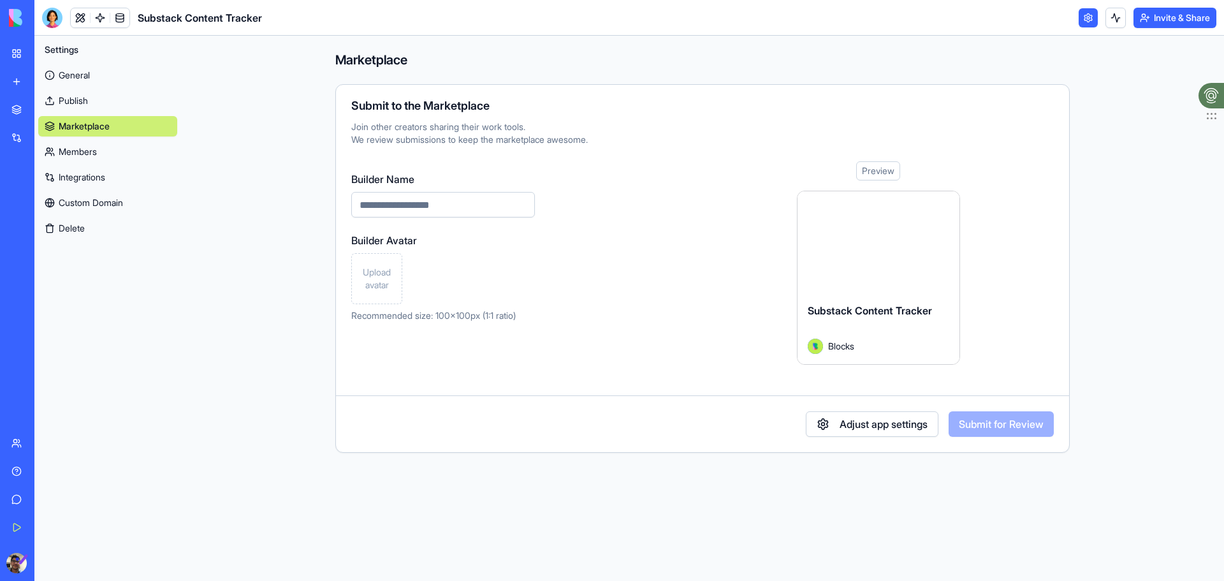
click at [108, 159] on link "Members" at bounding box center [107, 152] width 139 height 20
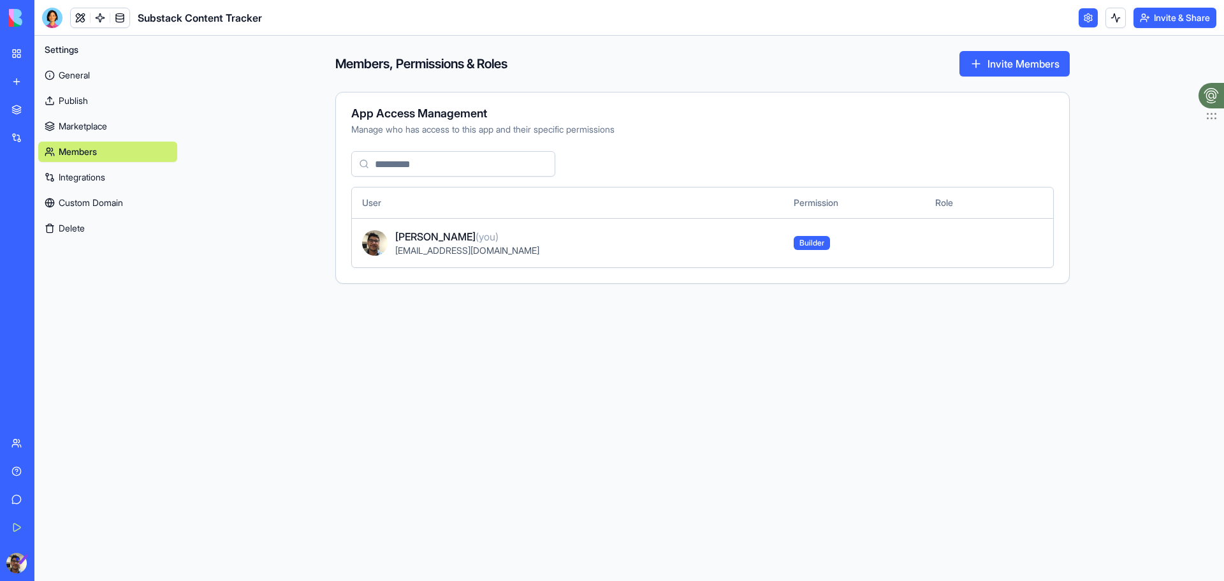
click at [109, 179] on link "Integrations" at bounding box center [107, 177] width 139 height 20
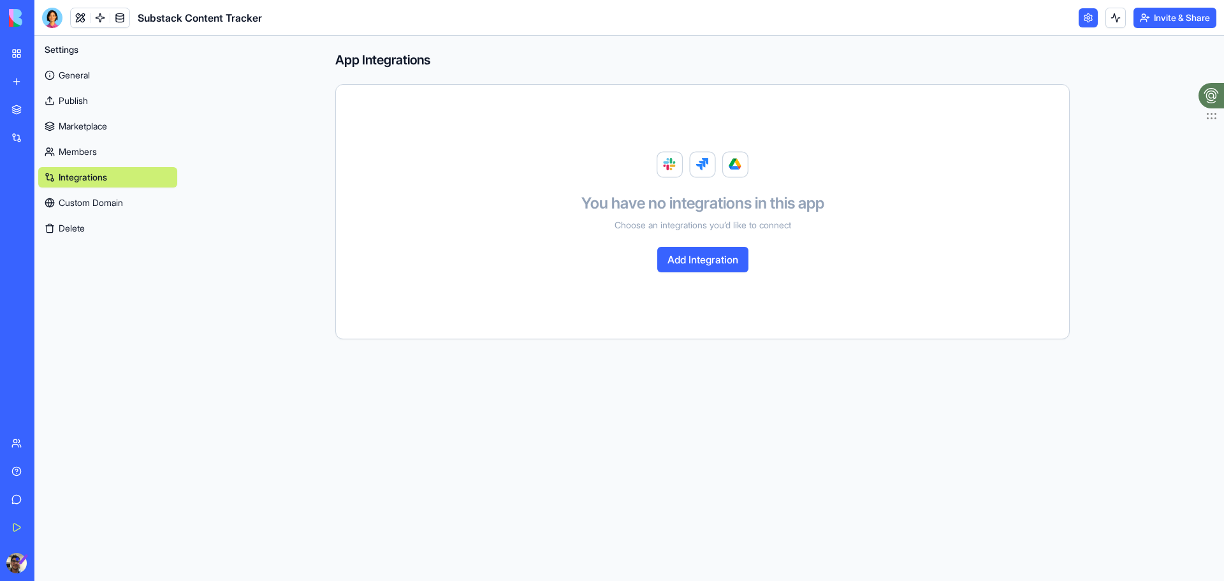
click at [23, 51] on link "My Workspace" at bounding box center [29, 54] width 51 height 26
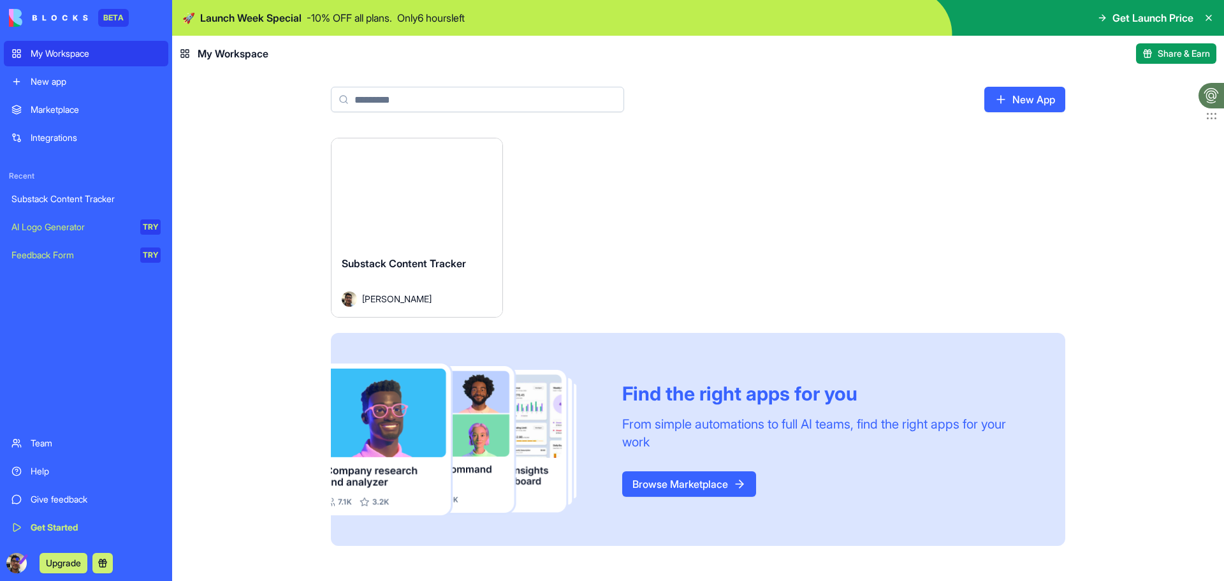
click at [62, 100] on link "Marketplace" at bounding box center [86, 110] width 165 height 26
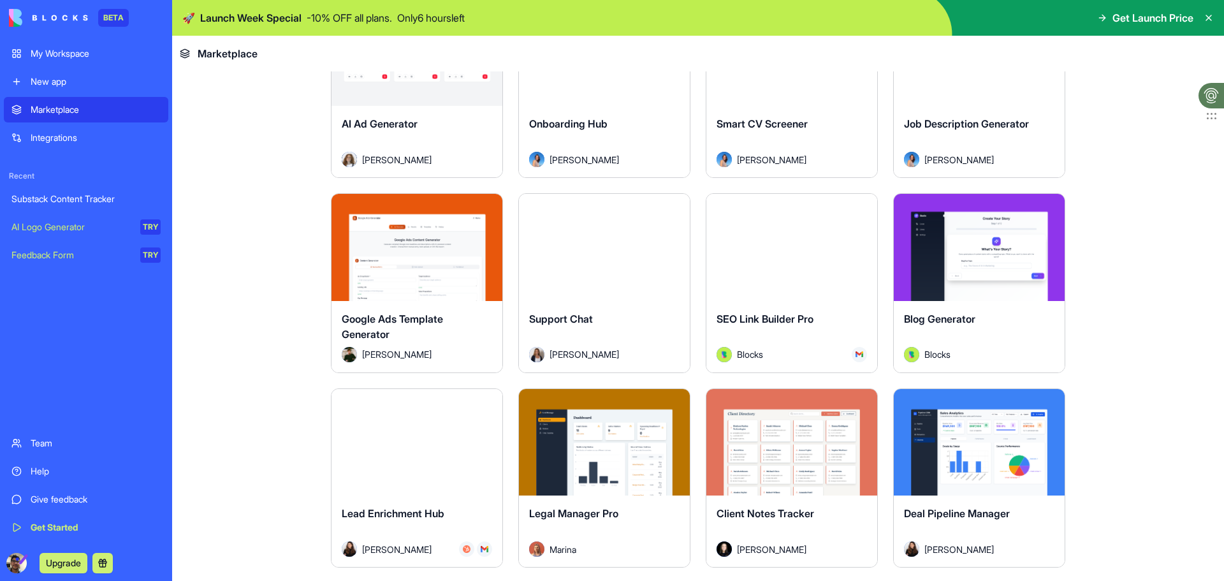
scroll to position [3252, 0]
click at [614, 248] on button "Explore" at bounding box center [605, 248] width 96 height 26
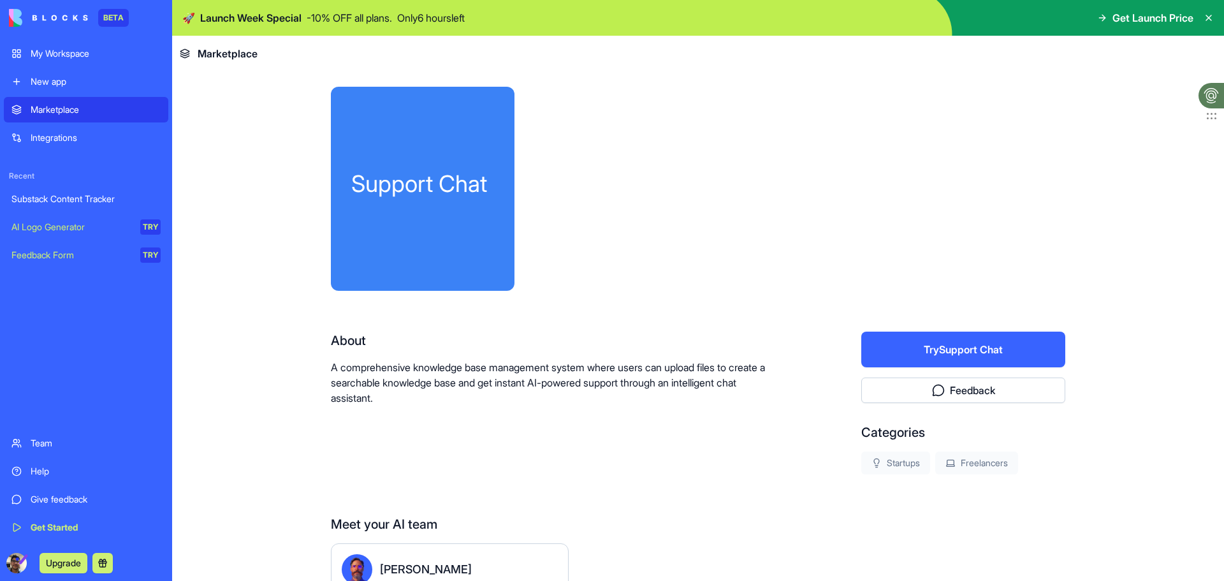
click at [965, 351] on button "Try Support Chat" at bounding box center [964, 350] width 204 height 36
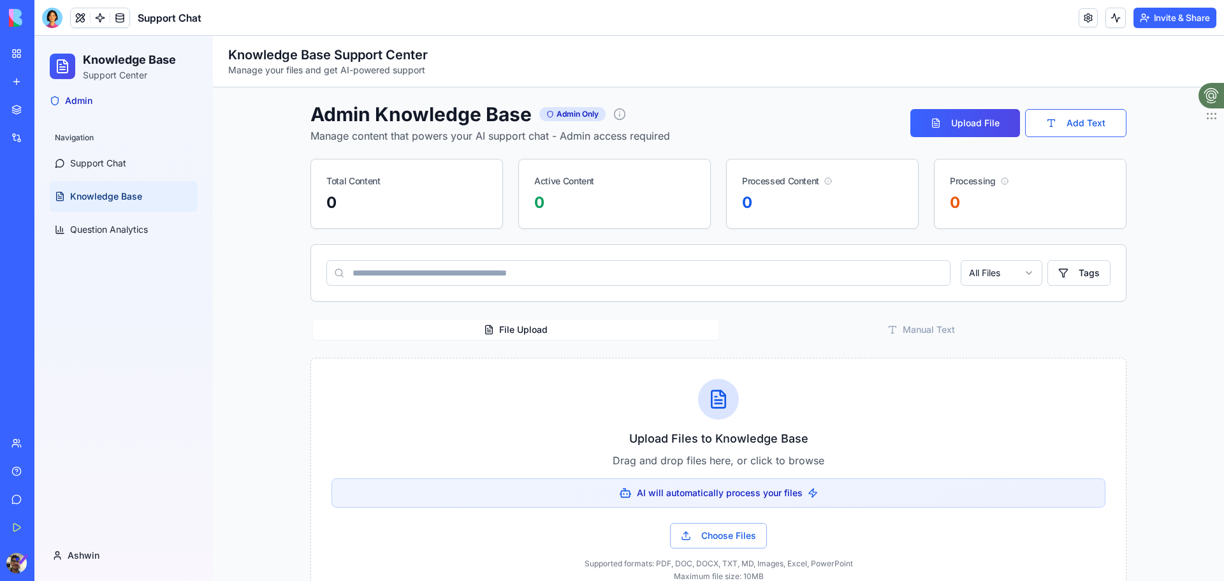
click at [8, 111] on link "Marketplace" at bounding box center [29, 110] width 51 height 26
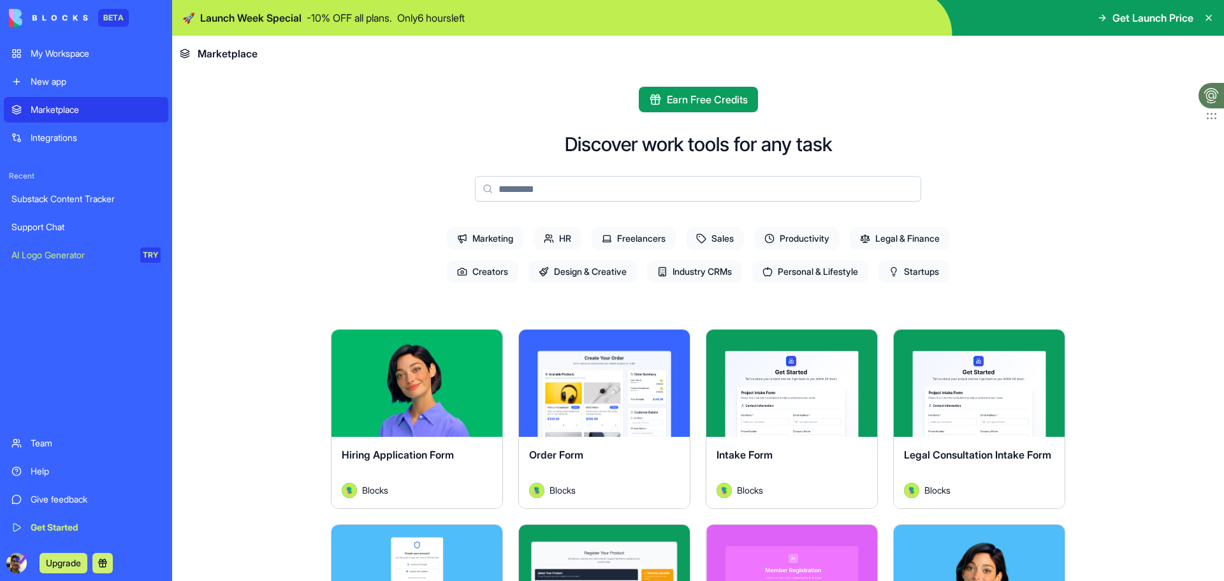
click at [75, 140] on div "Integrations" at bounding box center [96, 137] width 130 height 13
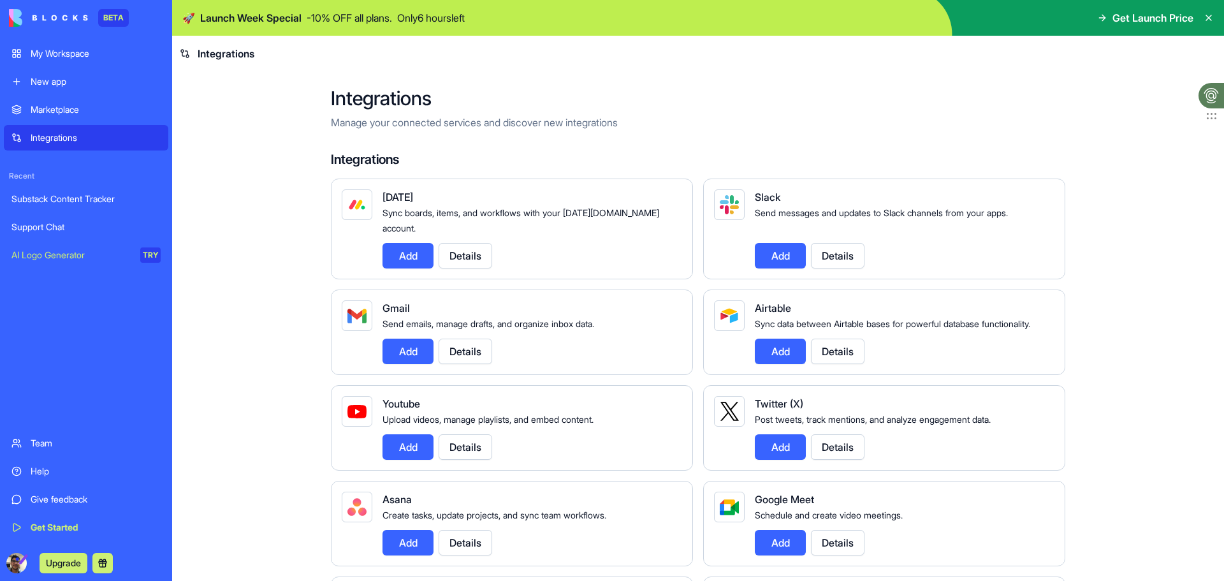
click at [63, 196] on div "Substack Content Tracker" at bounding box center [85, 199] width 149 height 13
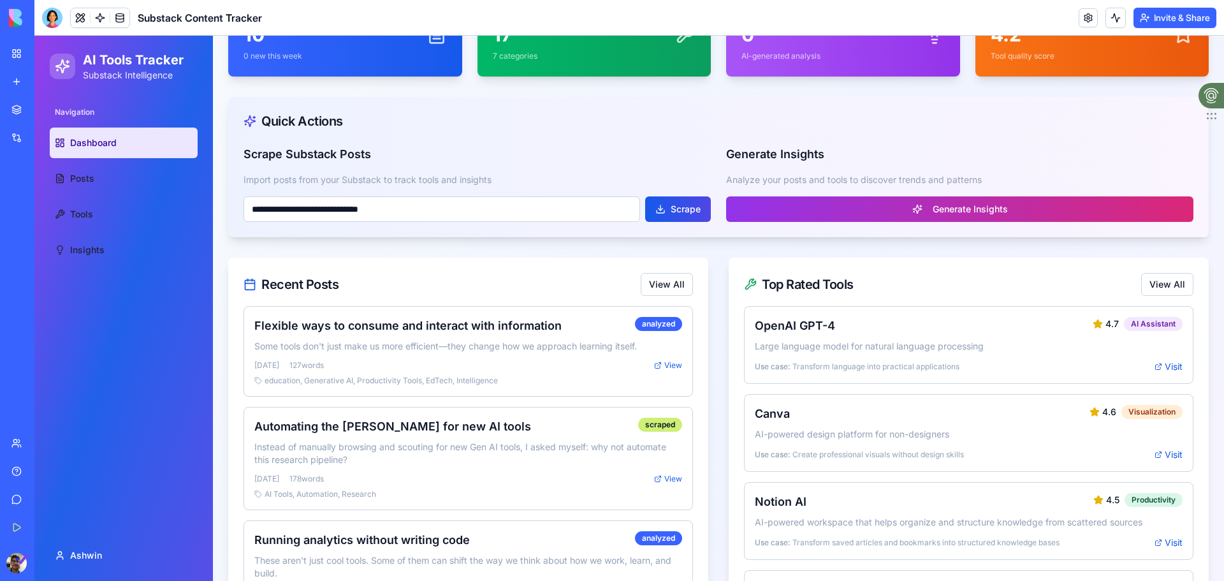
scroll to position [128, 0]
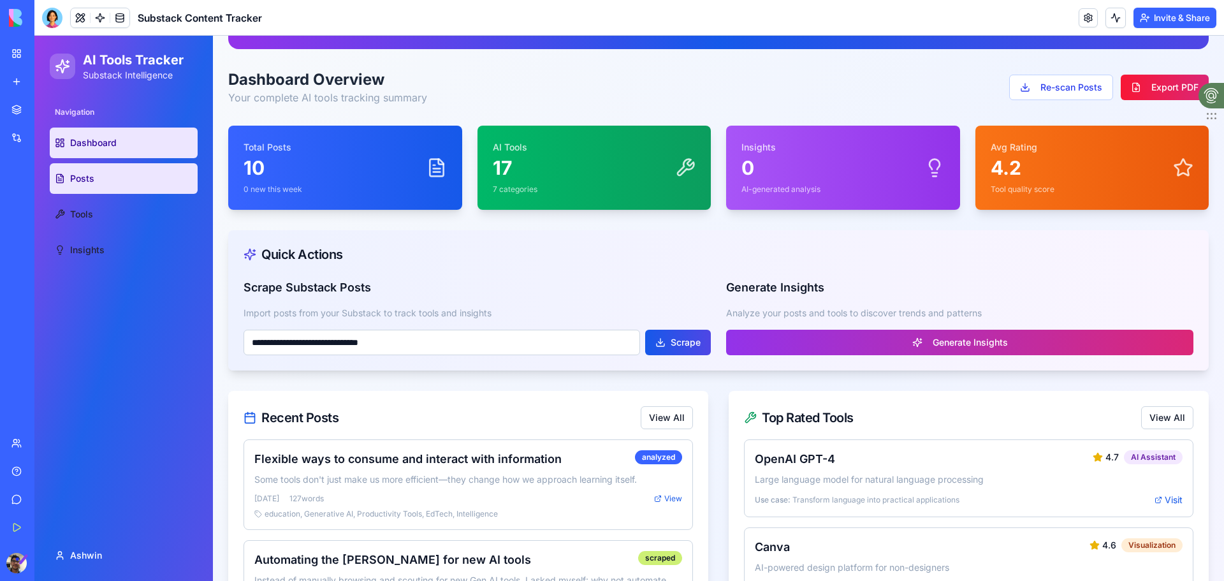
click at [129, 184] on link "Posts" at bounding box center [124, 178] width 148 height 31
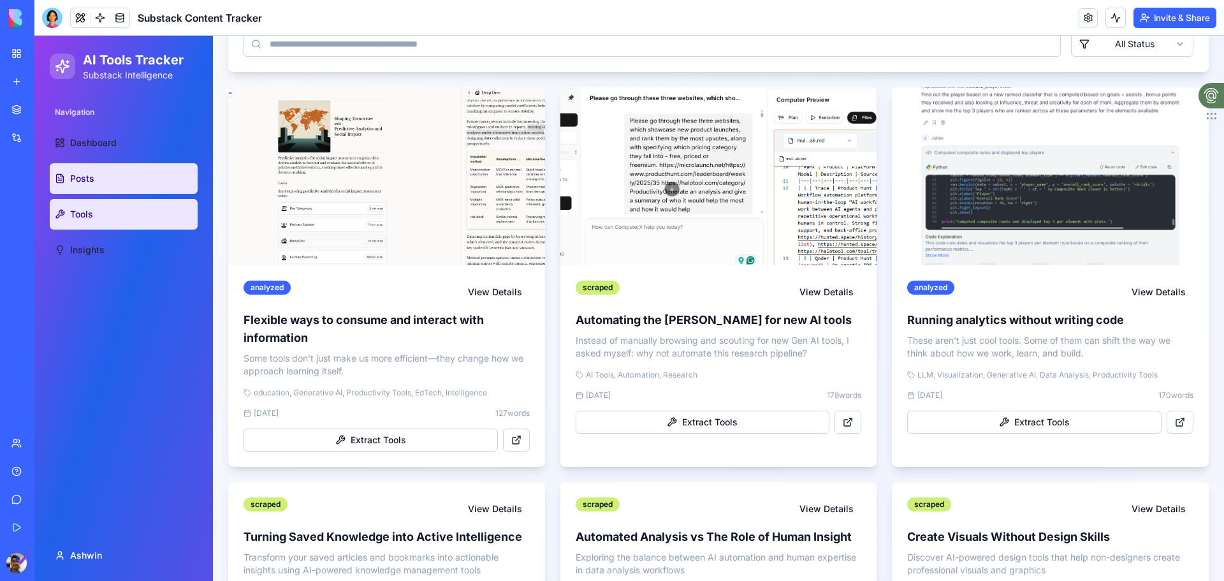
click at [121, 212] on link "Tools" at bounding box center [124, 214] width 148 height 31
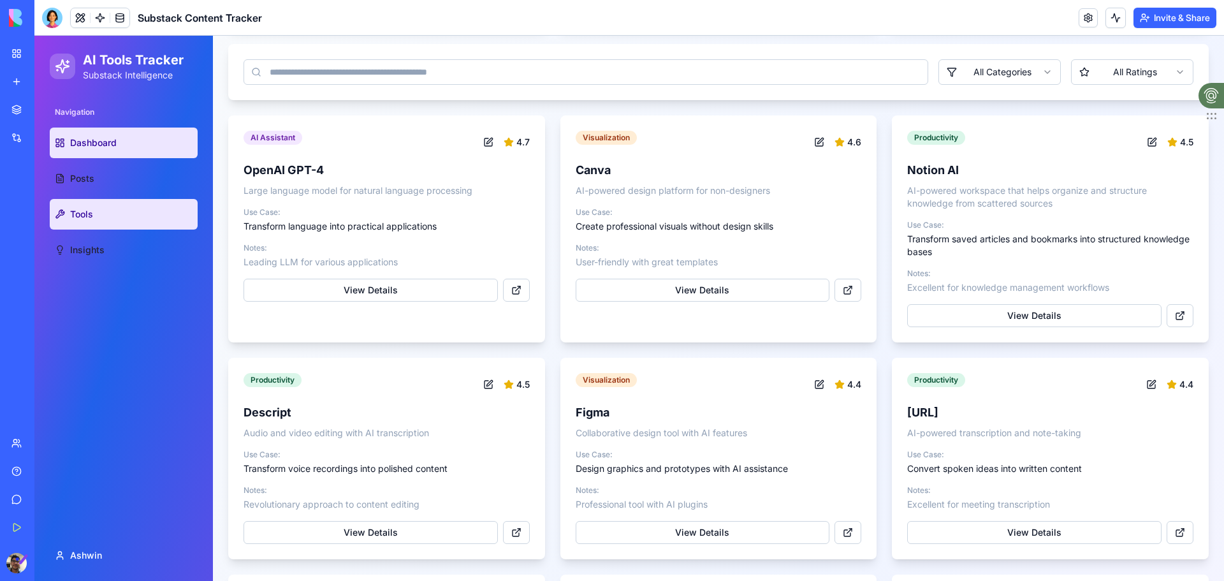
click at [125, 133] on link "Dashboard" at bounding box center [124, 143] width 148 height 31
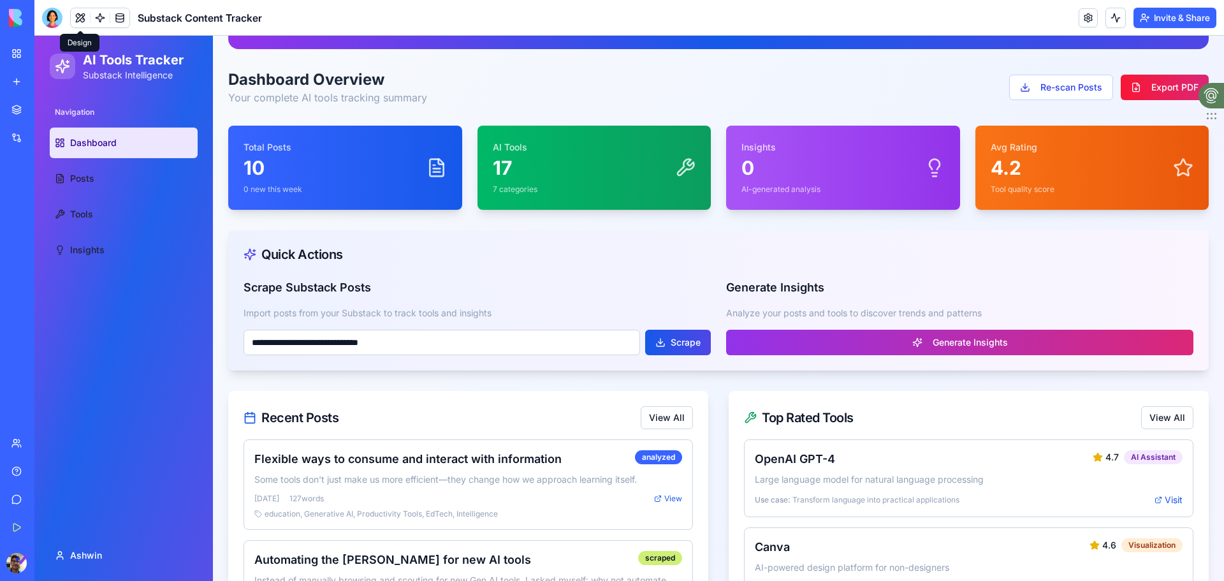
click at [81, 10] on button at bounding box center [80, 17] width 19 height 19
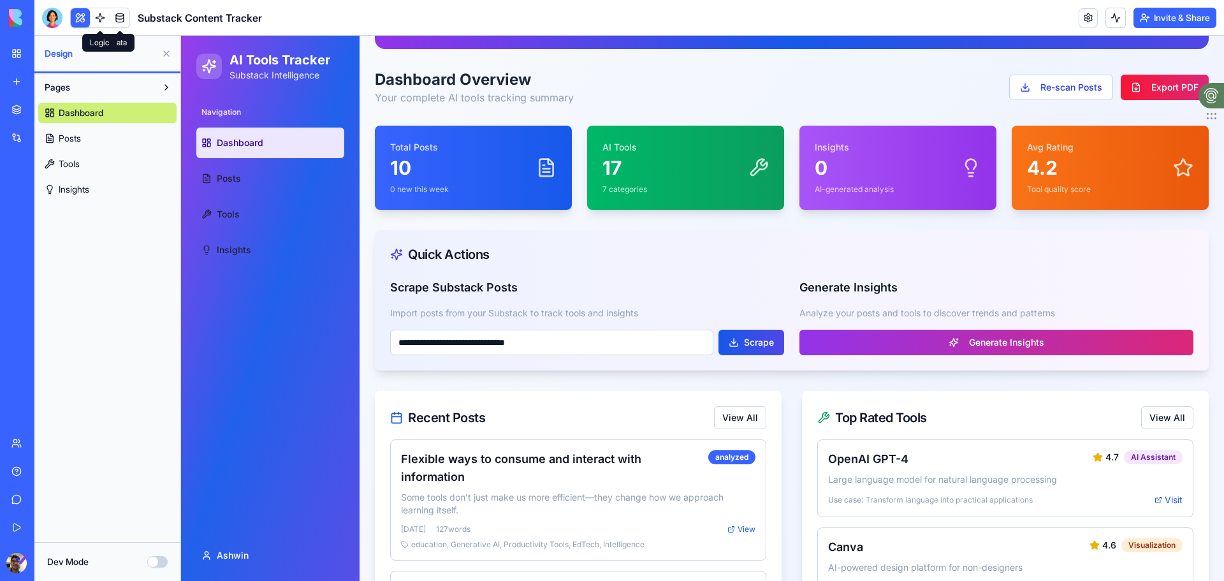
click at [101, 18] on link at bounding box center [100, 17] width 19 height 19
